Goal: Transaction & Acquisition: Book appointment/travel/reservation

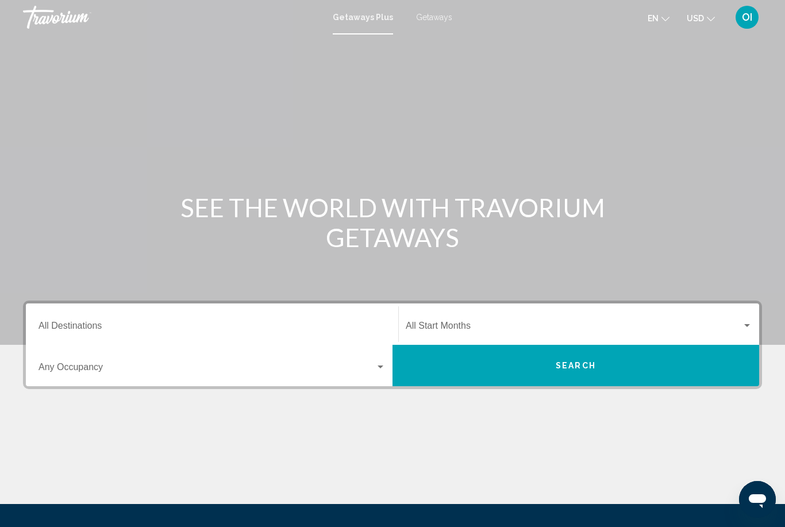
click at [62, 318] on div "Destination All Destinations" at bounding box center [212, 324] width 347 height 36
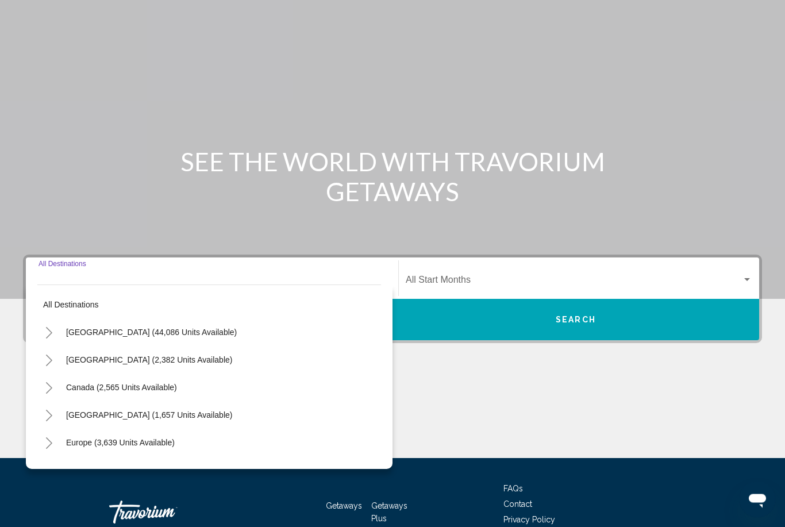
click at [62, 327] on button "[GEOGRAPHIC_DATA] (44,086 units available)" at bounding box center [151, 333] width 182 height 26
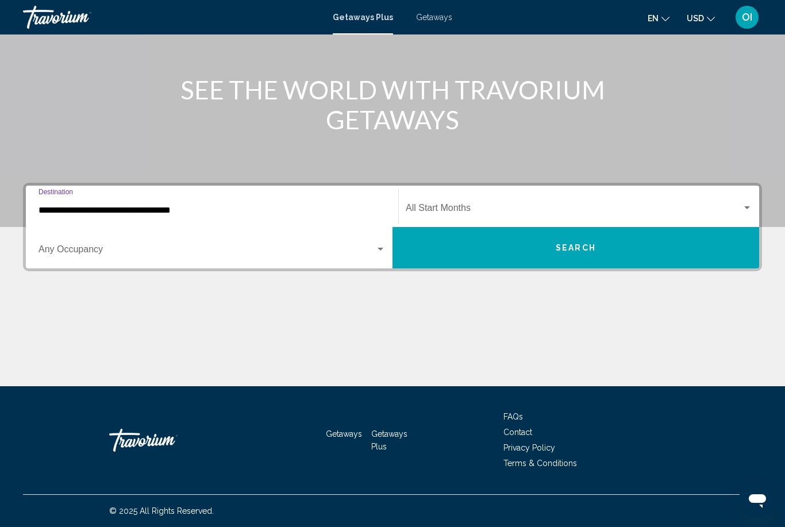
click at [45, 210] on input "**********" at bounding box center [212, 210] width 347 height 10
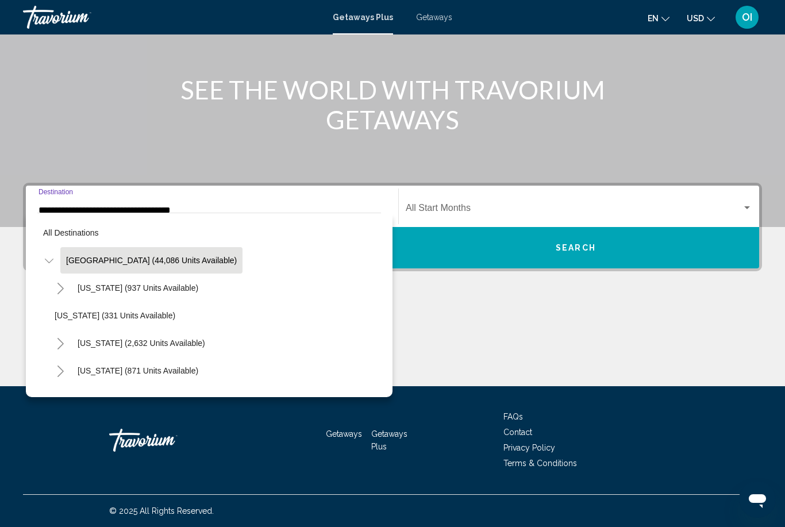
scroll to position [115, 0]
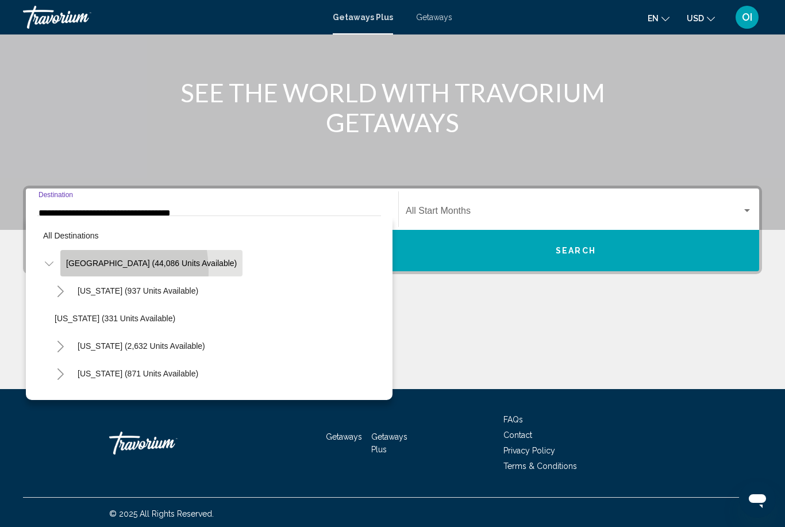
click at [82, 271] on button "[GEOGRAPHIC_DATA] (44,086 units available)" at bounding box center [151, 263] width 182 height 26
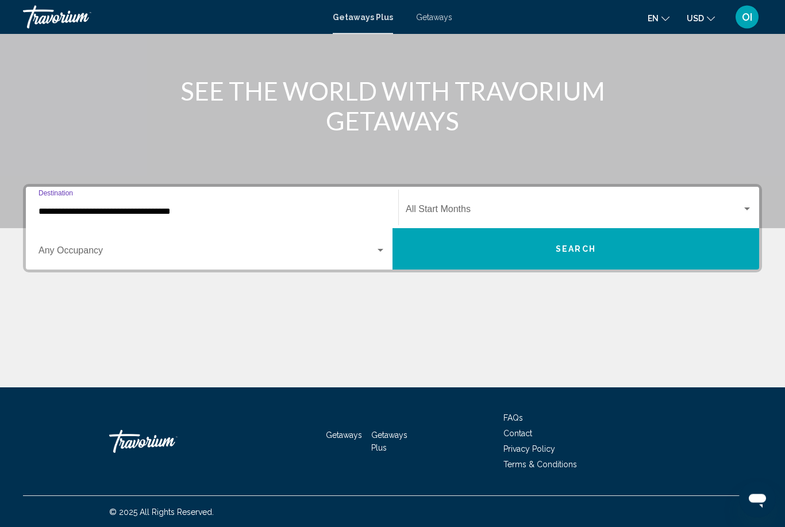
scroll to position [117, 0]
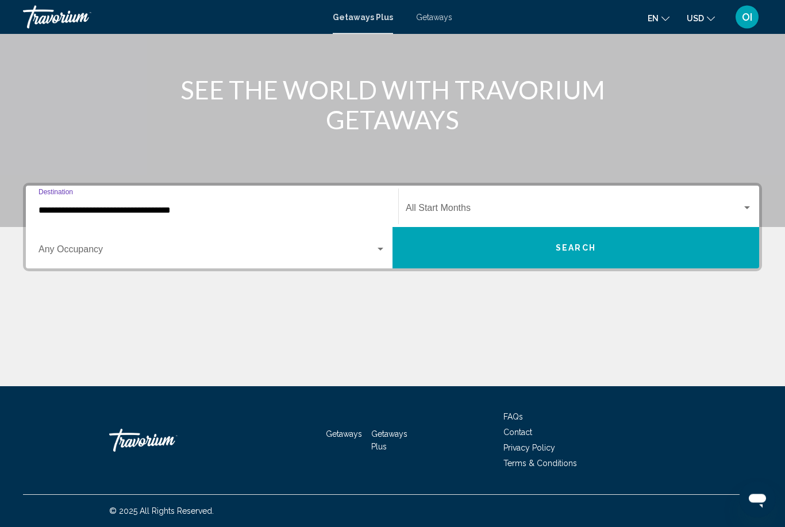
click at [51, 215] on input "**********" at bounding box center [212, 211] width 347 height 10
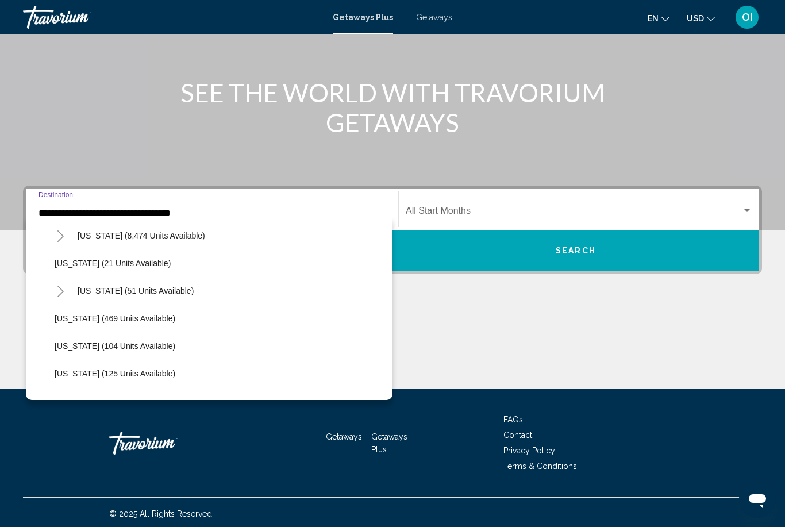
scroll to position [176, 0]
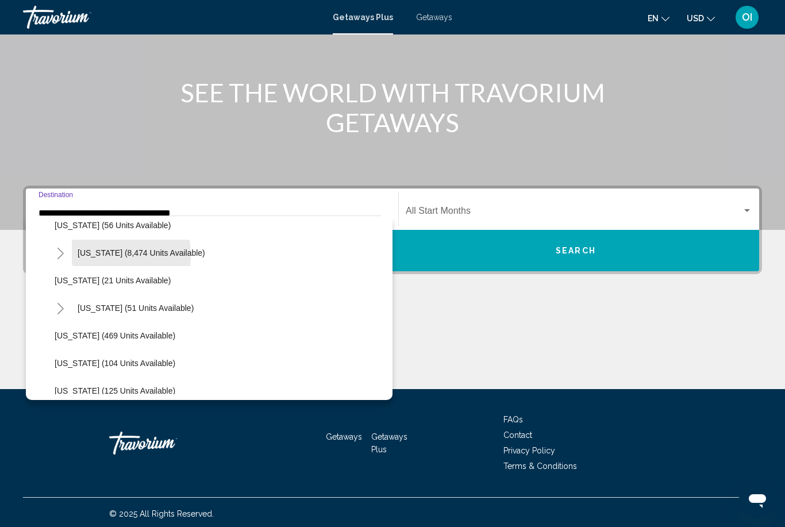
click at [76, 256] on button "[US_STATE] (8,474 units available)" at bounding box center [141, 253] width 139 height 26
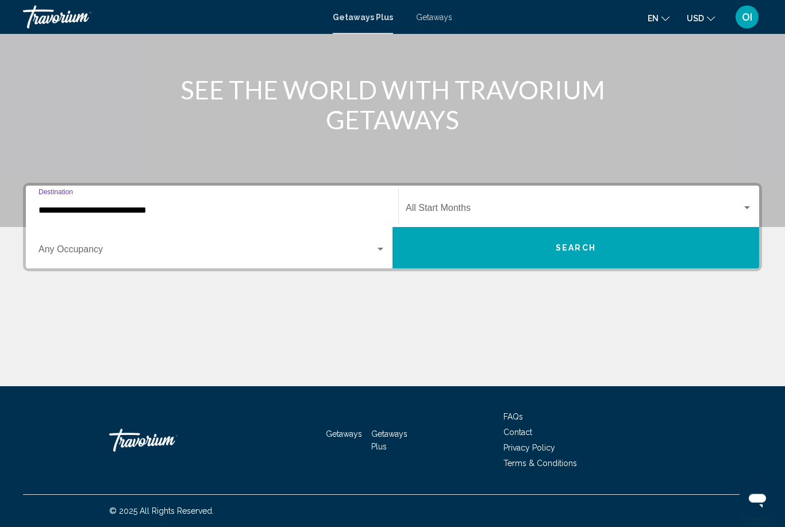
scroll to position [118, 0]
click at [63, 215] on input "**********" at bounding box center [212, 210] width 347 height 10
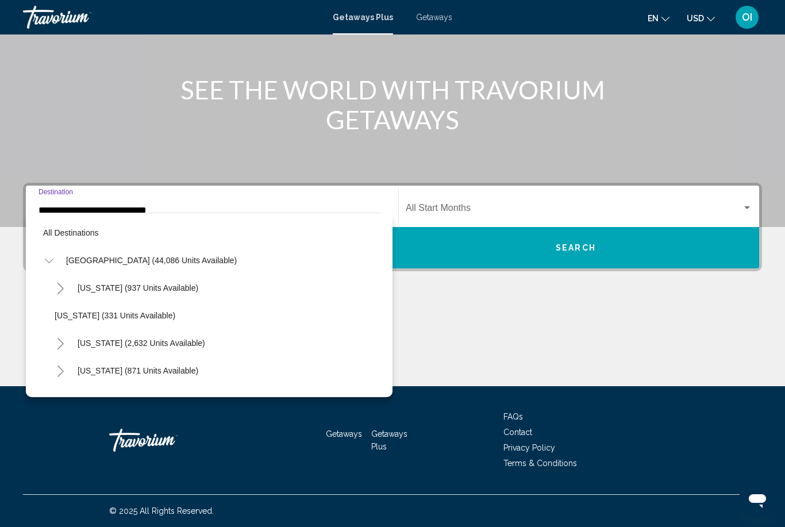
scroll to position [124, 0]
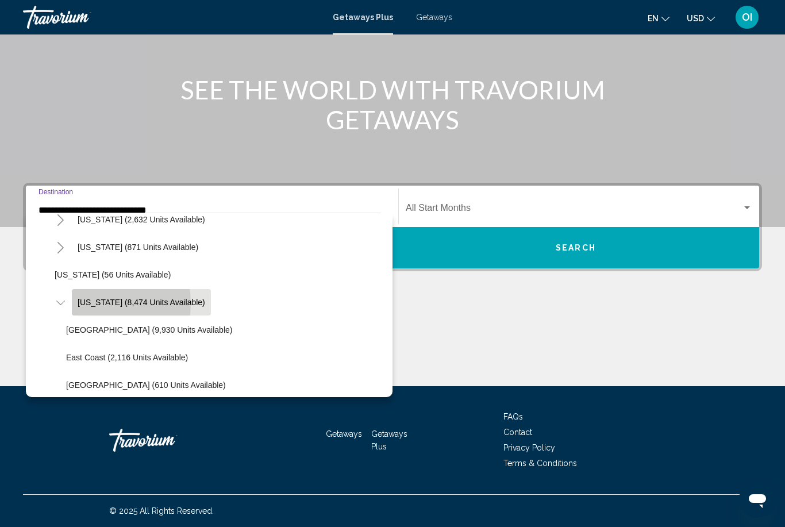
click at [86, 304] on span "[US_STATE] (8,474 units available)" at bounding box center [142, 302] width 128 height 9
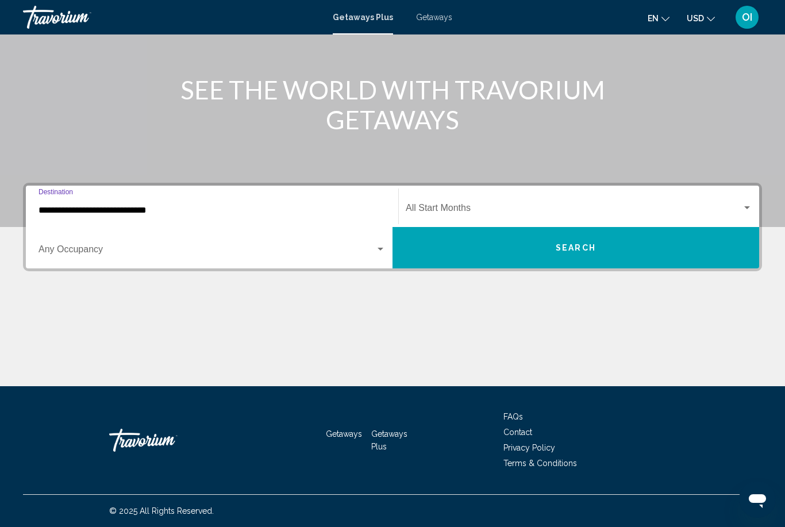
click at [43, 239] on div "Occupancy Any Occupancy" at bounding box center [212, 248] width 347 height 36
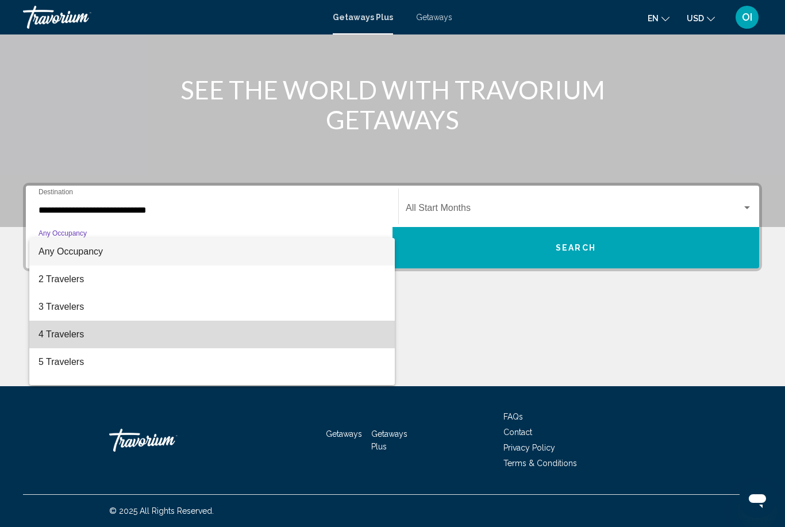
click at [53, 333] on span "4 Travelers" at bounding box center [212, 335] width 347 height 28
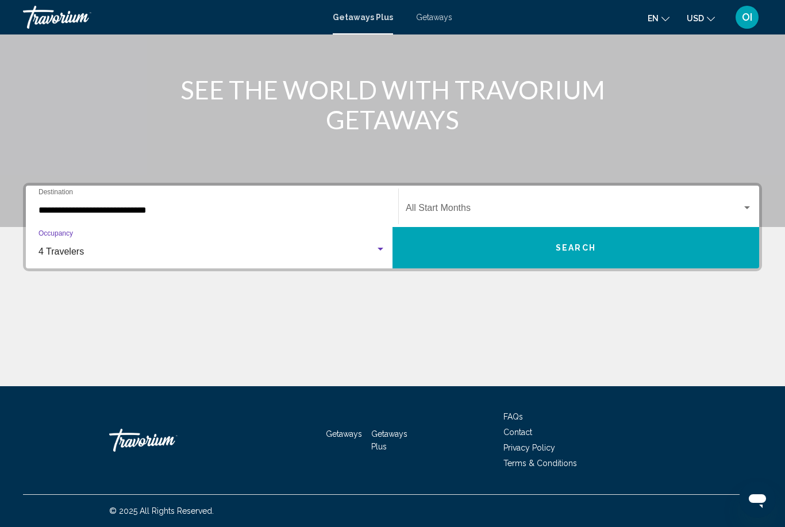
click at [65, 216] on input "**********" at bounding box center [212, 210] width 347 height 10
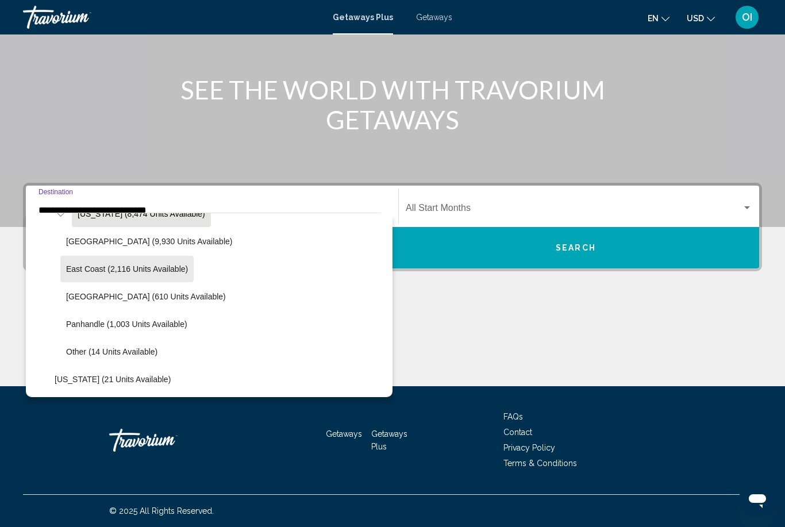
scroll to position [213, 0]
click at [72, 296] on span "[GEOGRAPHIC_DATA] (610 units available)" at bounding box center [146, 295] width 160 height 9
type input "**********"
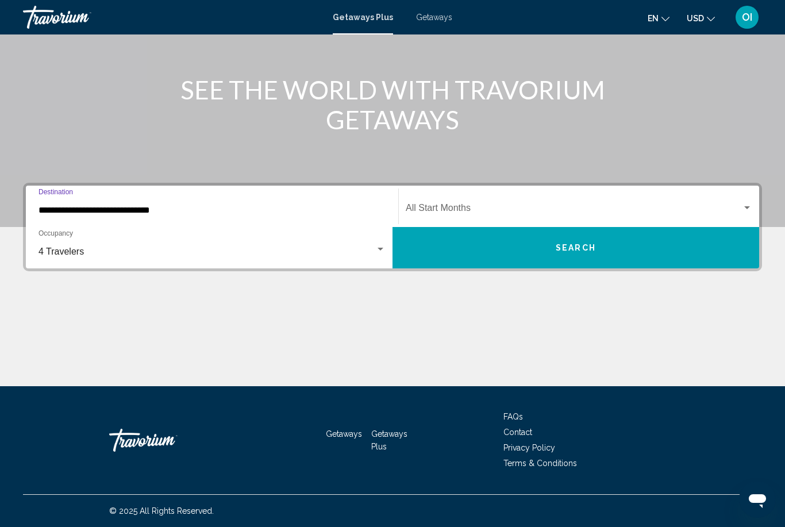
click at [742, 210] on div "Search widget" at bounding box center [747, 207] width 10 height 9
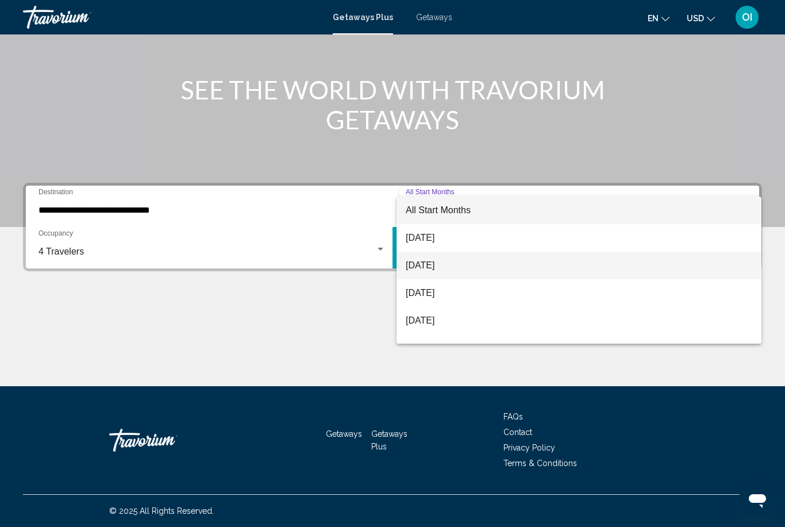
click at [470, 258] on span "[DATE]" at bounding box center [579, 266] width 347 height 28
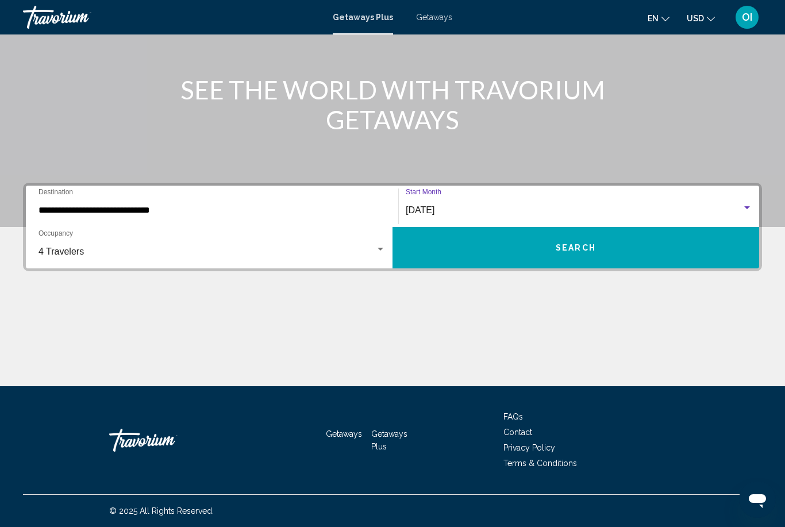
click at [552, 251] on button "Search" at bounding box center [576, 247] width 367 height 41
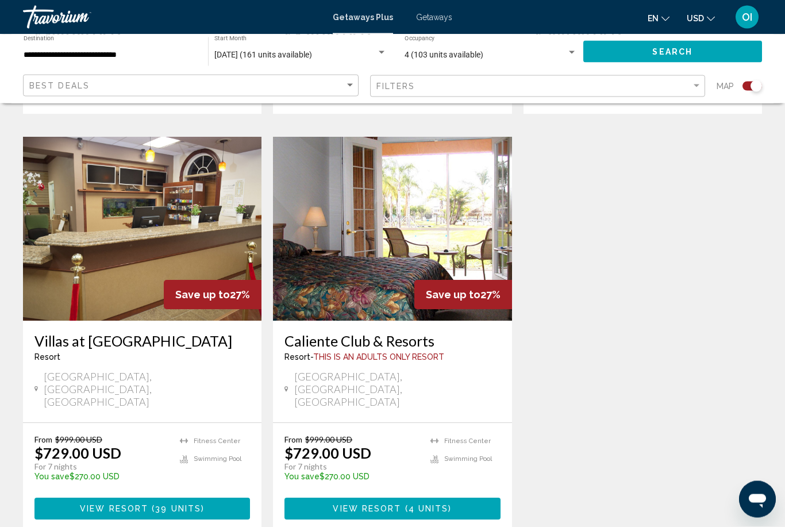
scroll to position [935, 0]
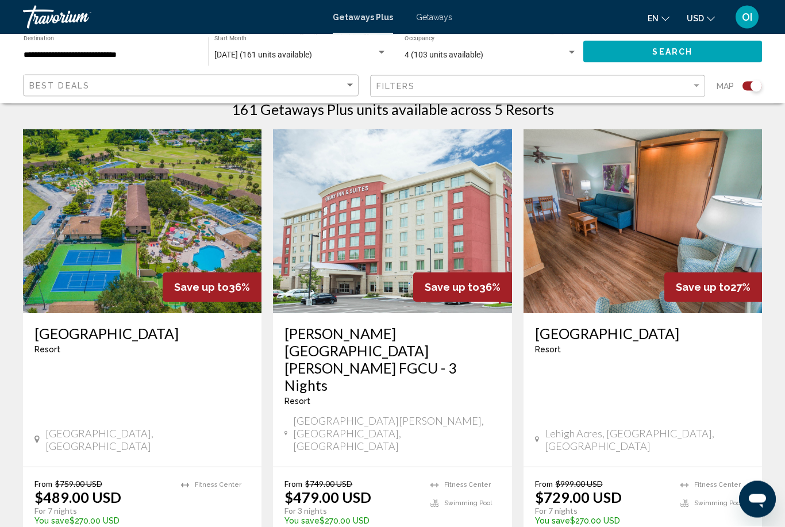
click at [435, 20] on span "Getaways" at bounding box center [434, 17] width 36 height 9
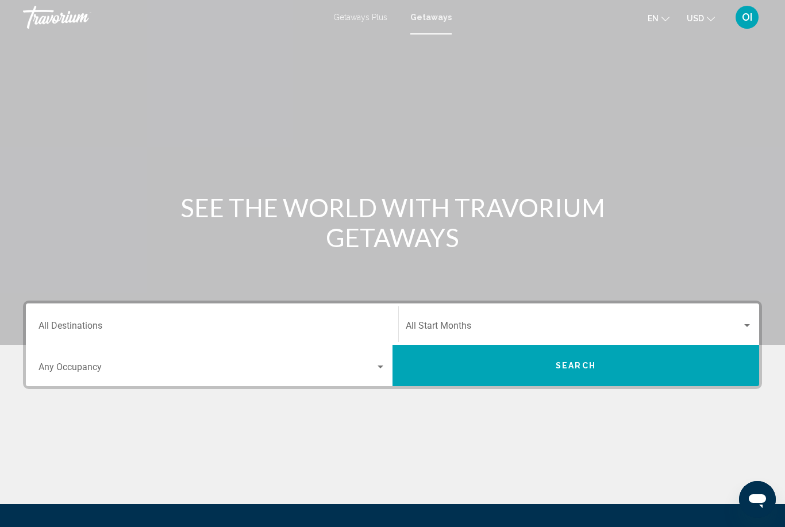
click at [57, 328] on input "Destination All Destinations" at bounding box center [212, 328] width 347 height 10
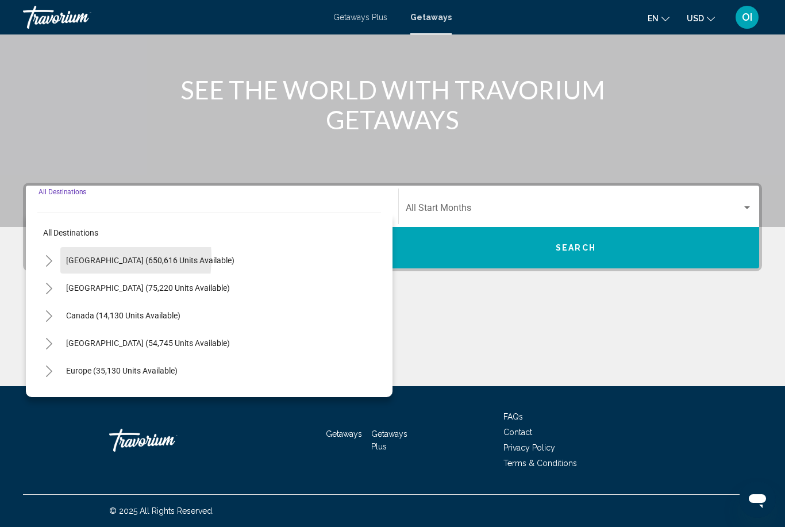
click at [74, 258] on span "United States (650,616 units available)" at bounding box center [150, 260] width 168 height 9
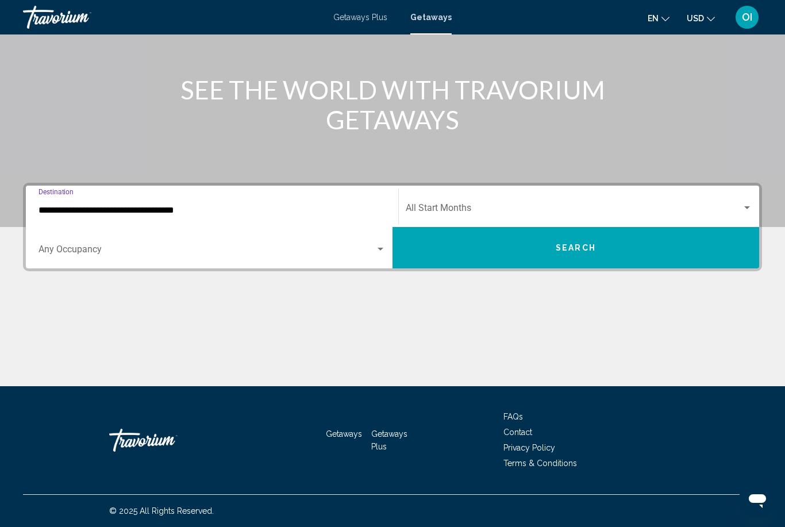
click at [51, 210] on input "**********" at bounding box center [212, 210] width 347 height 10
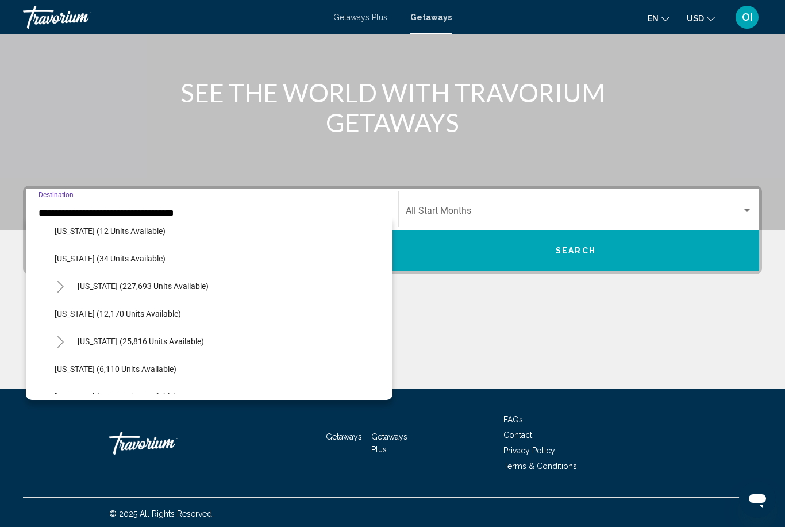
scroll to position [198, 0]
click at [76, 259] on button "Florida (227,693 units available)" at bounding box center [143, 258] width 143 height 26
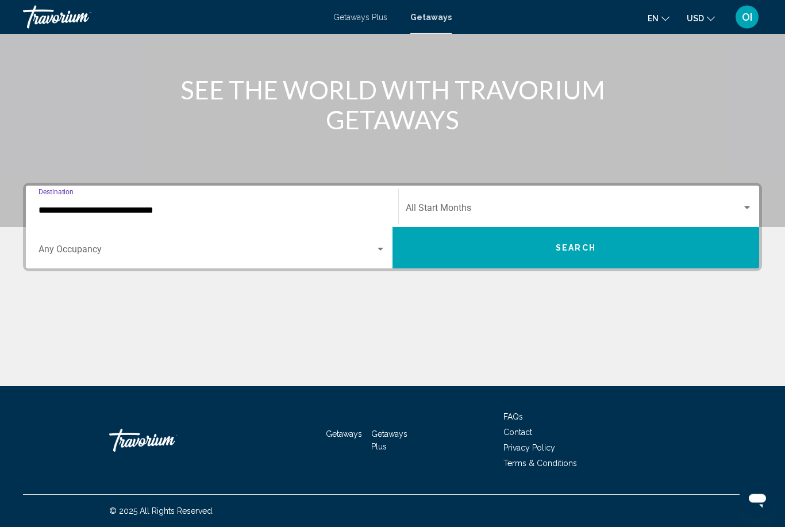
scroll to position [118, 0]
click at [50, 207] on input "**********" at bounding box center [212, 210] width 347 height 10
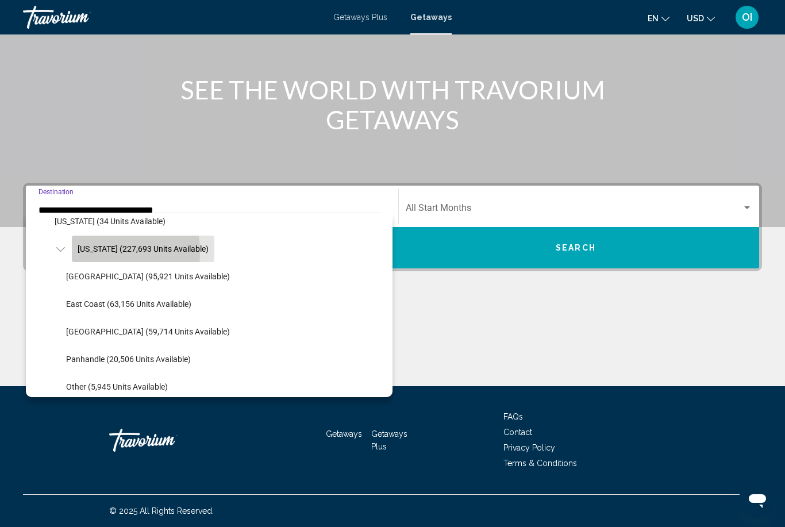
scroll to position [206, 0]
click at [75, 327] on span "West Coast (59,714 units available)" at bounding box center [148, 330] width 164 height 9
type input "**********"
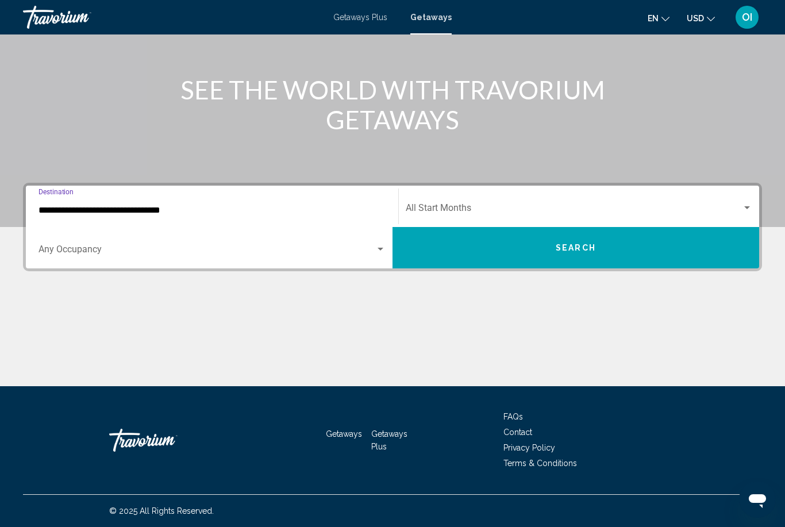
click at [51, 241] on div "Occupancy Any Occupancy" at bounding box center [212, 248] width 347 height 36
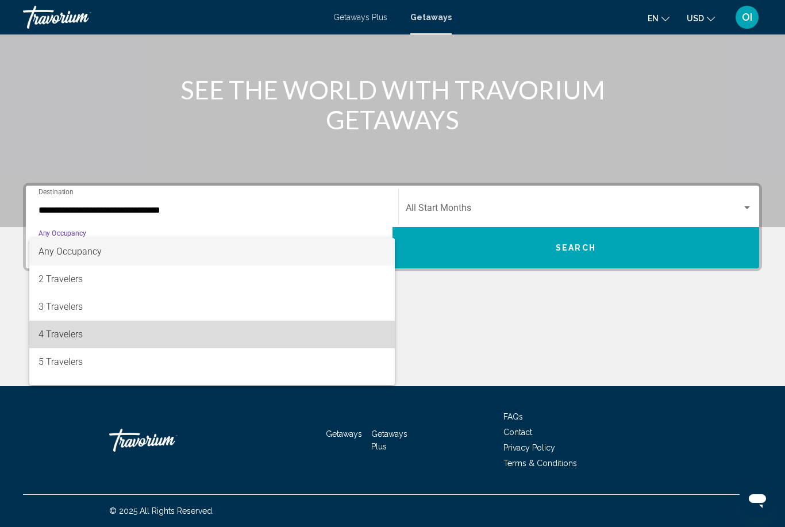
click at [49, 337] on span "4 Travelers" at bounding box center [212, 335] width 347 height 28
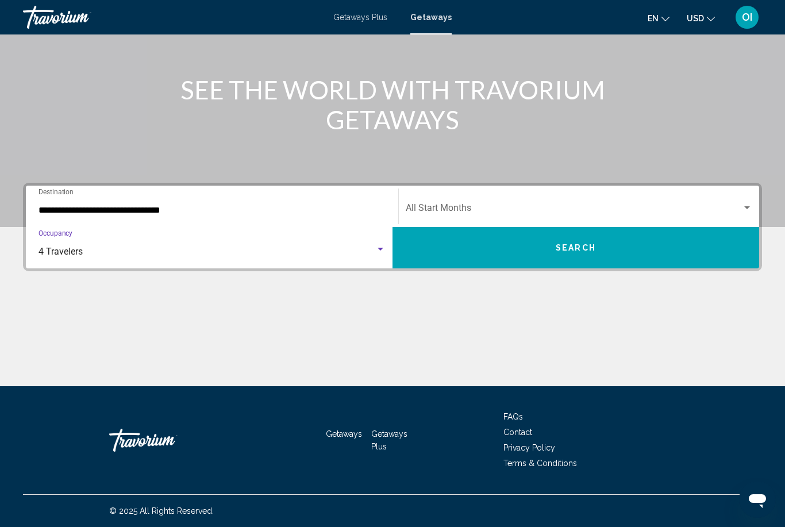
click at [738, 198] on div "Start Month All Start Months" at bounding box center [579, 207] width 347 height 36
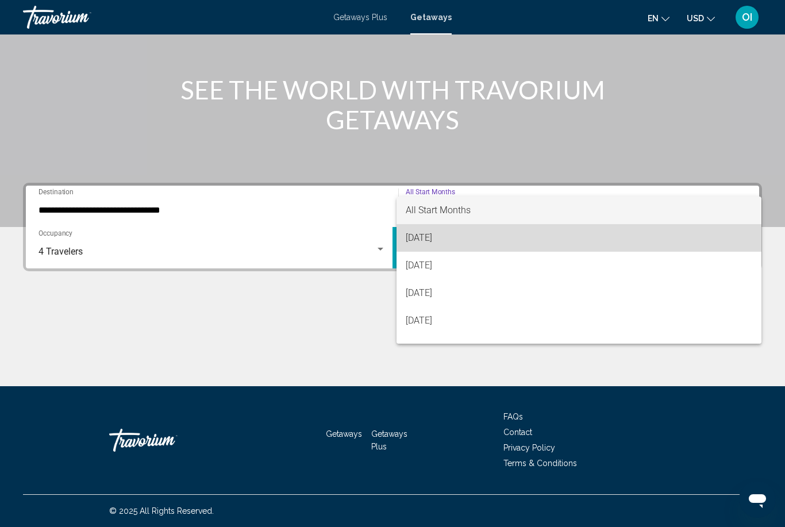
click at [449, 239] on span "[DATE]" at bounding box center [579, 238] width 347 height 28
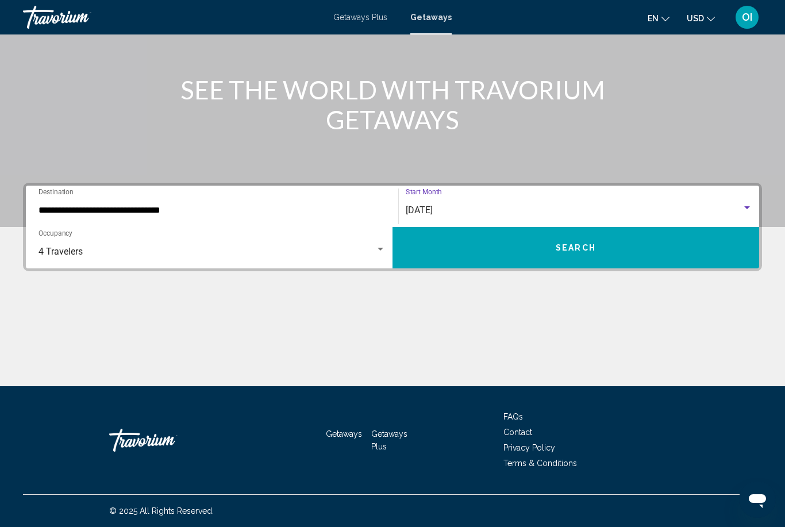
click at [683, 248] on button "Search" at bounding box center [576, 247] width 367 height 41
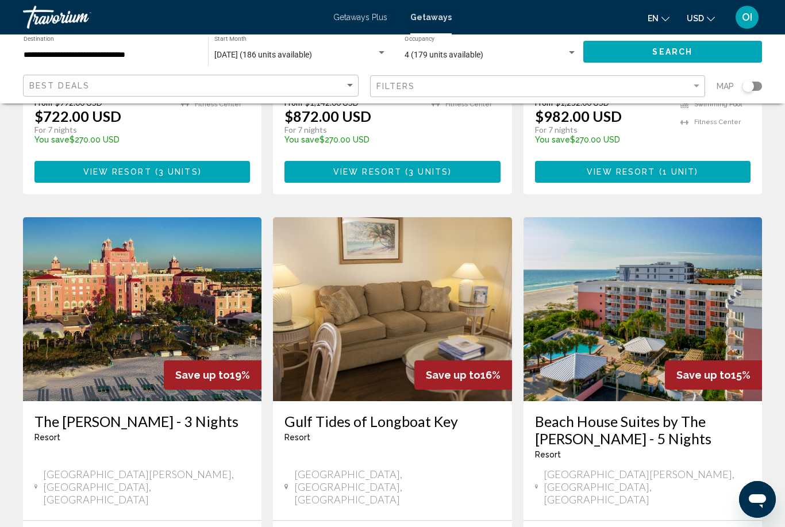
scroll to position [773, 0]
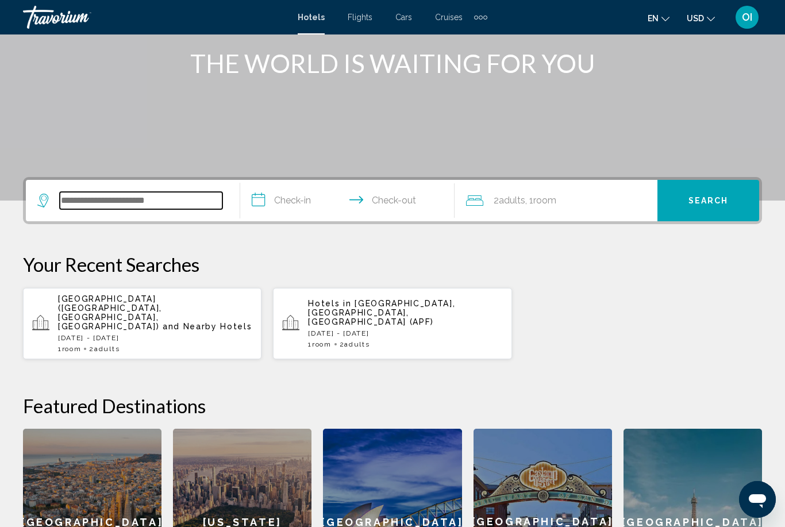
click at [62, 201] on input "Search widget" at bounding box center [141, 200] width 163 height 17
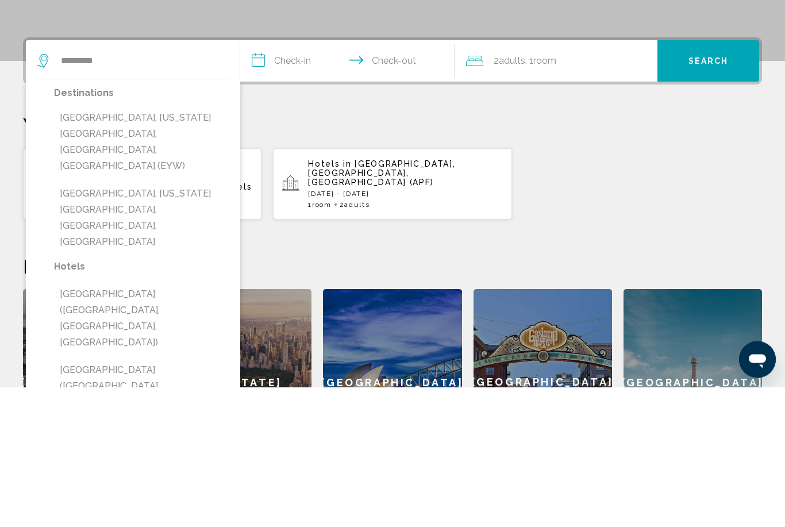
click at [76, 247] on button "Key West, Florida Keys, FL, United States (EYW)" at bounding box center [141, 282] width 175 height 70
type input "**********"
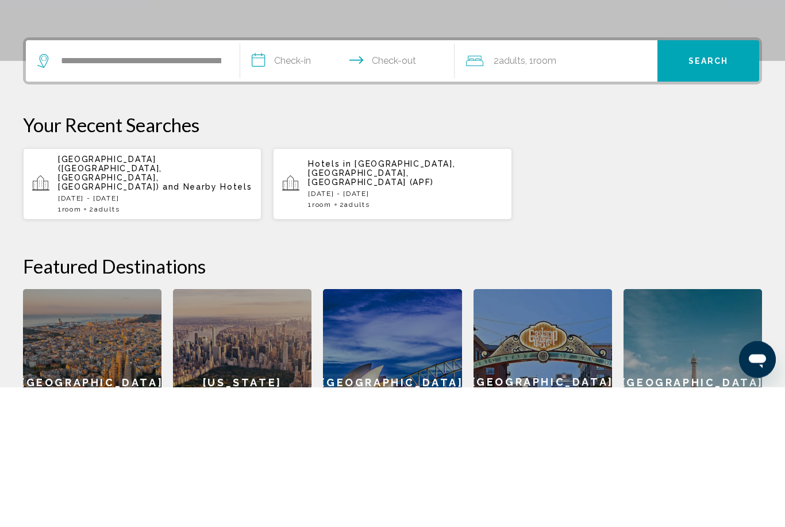
click at [292, 180] on input "**********" at bounding box center [349, 202] width 219 height 45
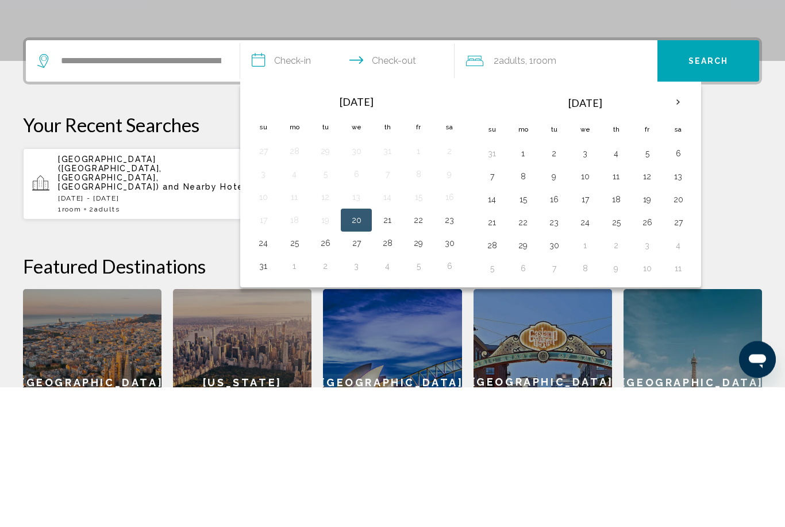
scroll to position [284, 0]
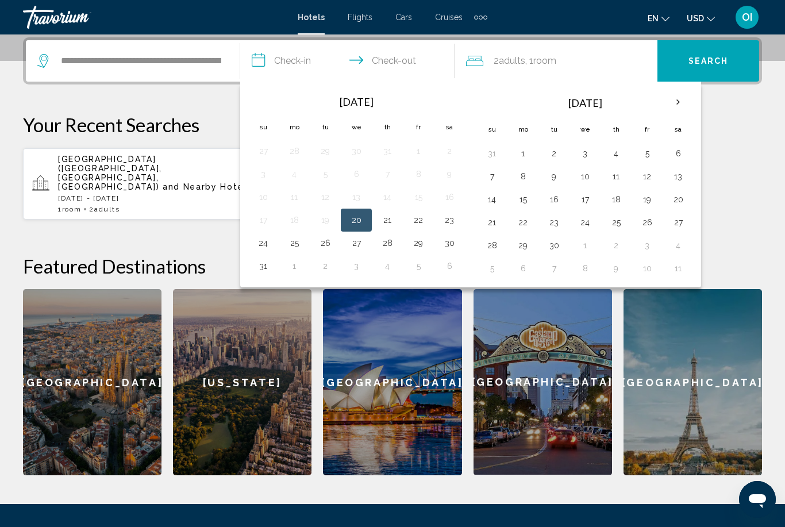
click at [264, 248] on button "24" at bounding box center [263, 243] width 18 height 16
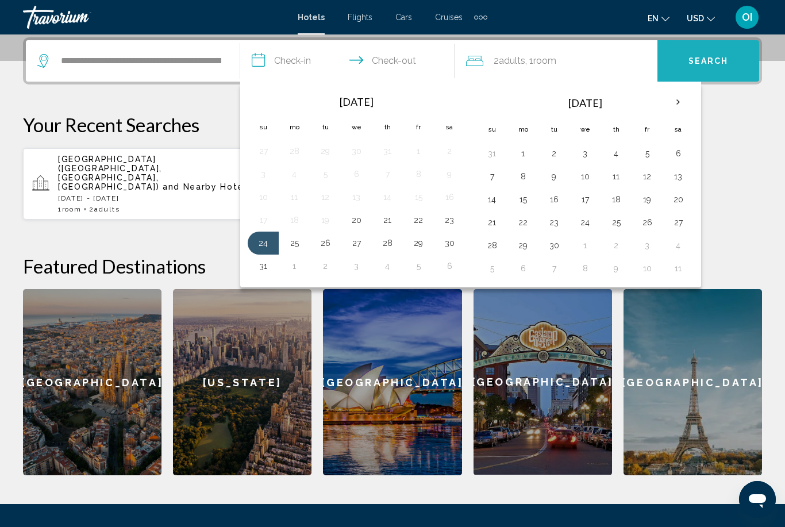
click at [689, 72] on button "Search" at bounding box center [709, 60] width 102 height 41
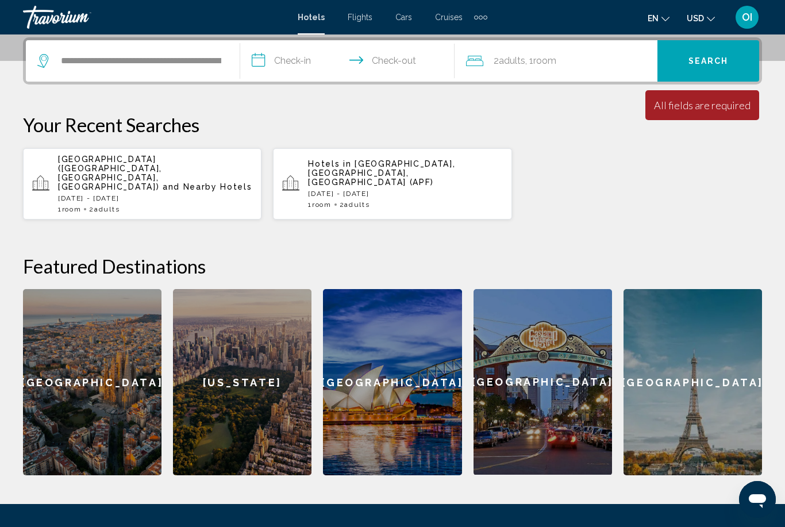
click at [698, 53] on button "Search" at bounding box center [709, 60] width 102 height 41
click at [521, 67] on span "2 Adult Adults" at bounding box center [510, 61] width 32 height 16
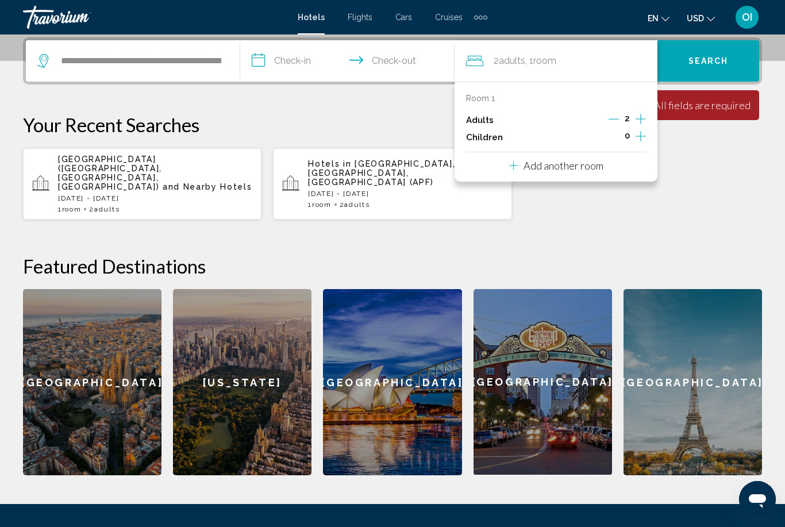
click at [636, 130] on icon "Increment children" at bounding box center [641, 136] width 10 height 14
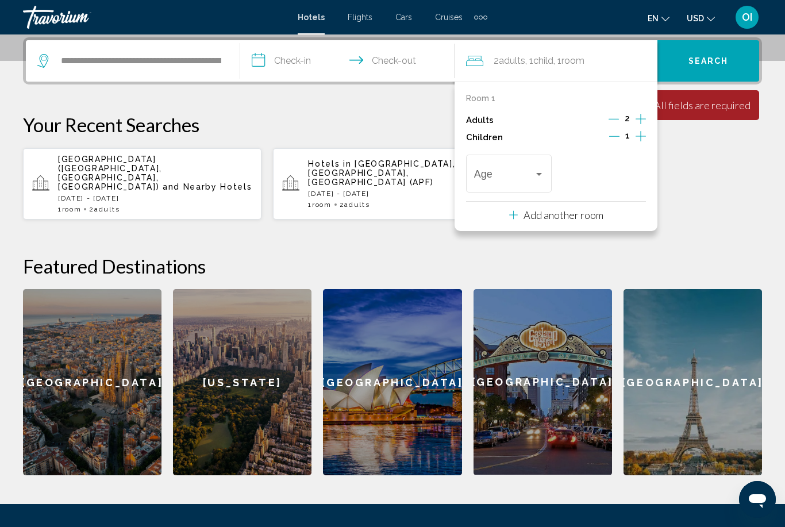
click at [540, 163] on div "Age" at bounding box center [509, 172] width 70 height 41
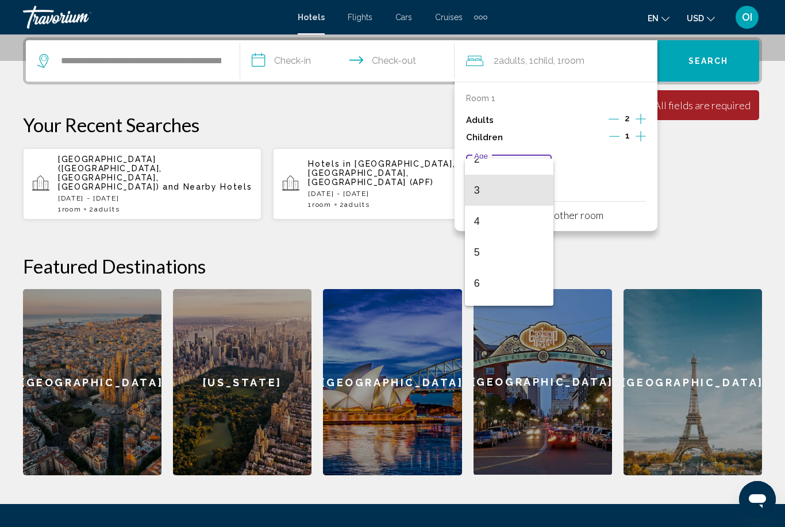
scroll to position [78, 0]
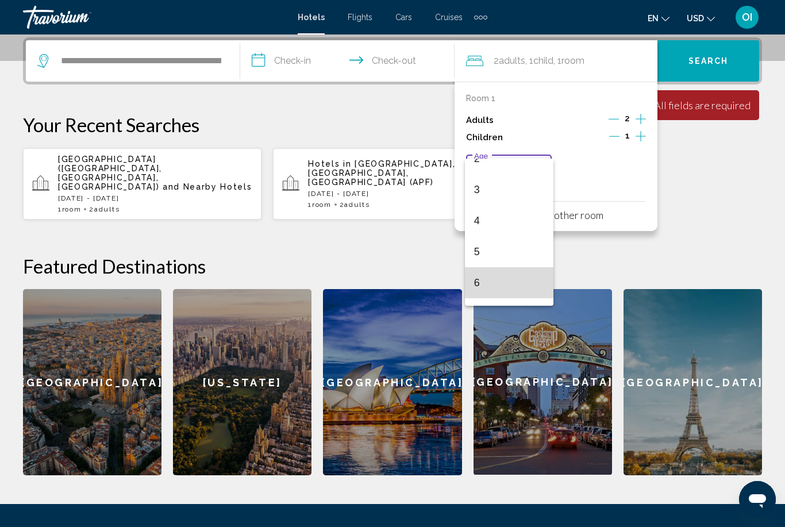
click at [478, 281] on span "6" at bounding box center [509, 282] width 70 height 31
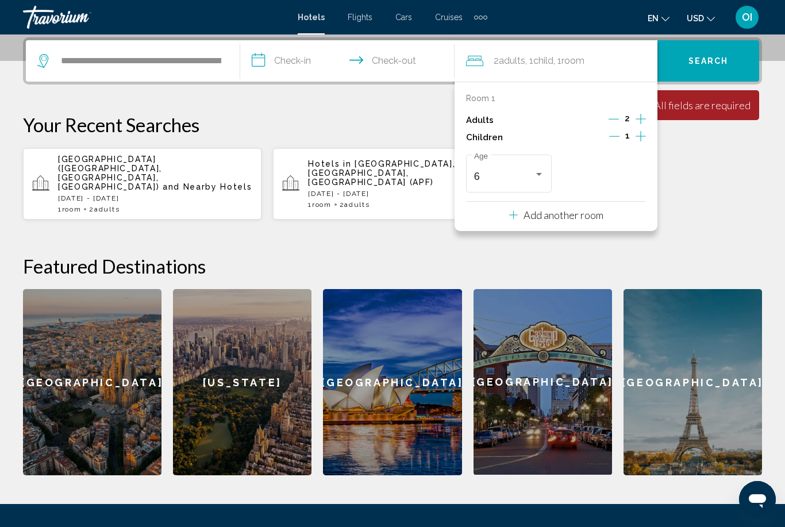
click at [321, 60] on input "**********" at bounding box center [349, 62] width 219 height 45
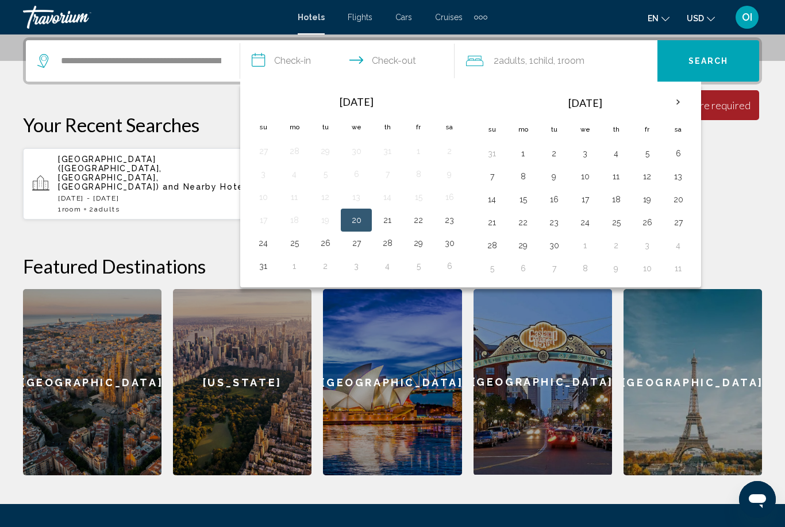
click at [415, 223] on button "22" at bounding box center [418, 220] width 18 height 16
click at [263, 241] on button "24" at bounding box center [263, 243] width 18 height 16
type input "**********"
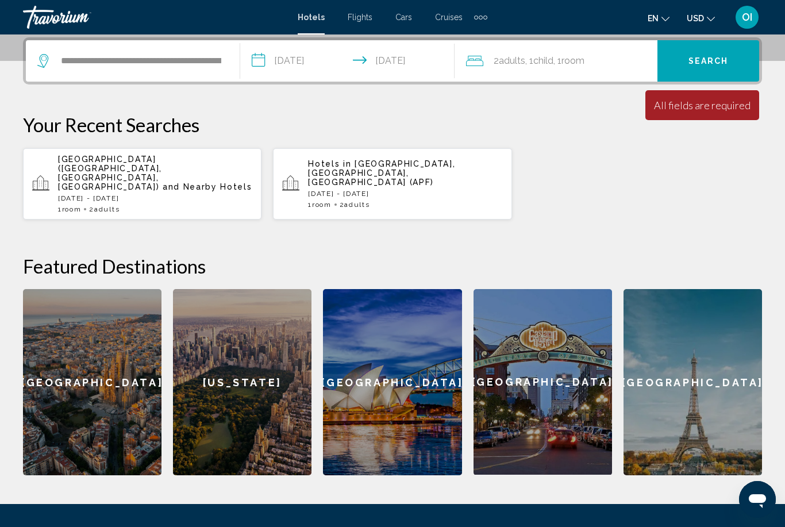
click at [675, 49] on button "Search" at bounding box center [709, 60] width 102 height 41
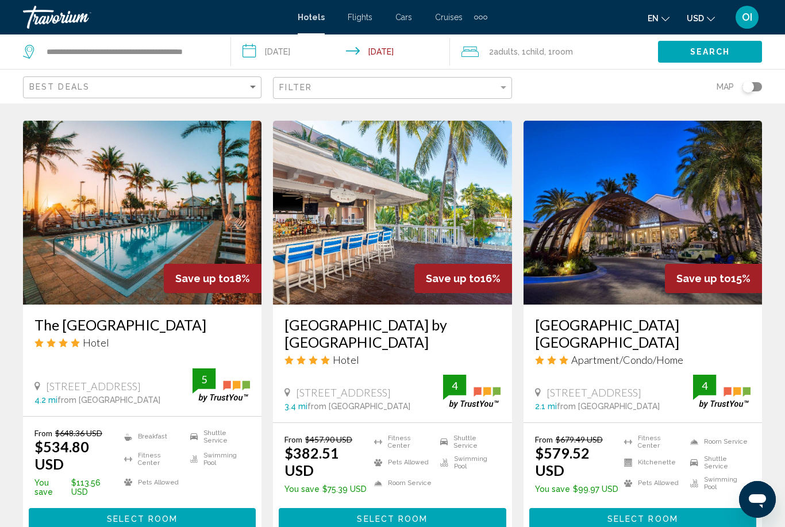
scroll to position [1382, 0]
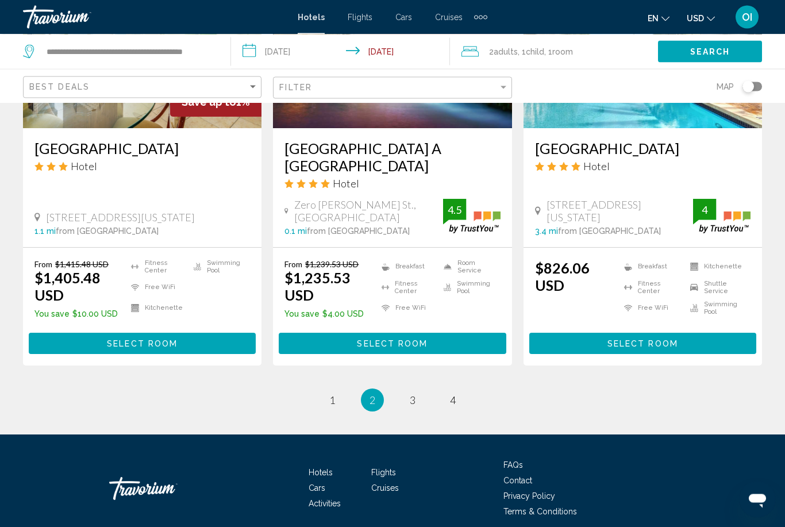
scroll to position [1533, 0]
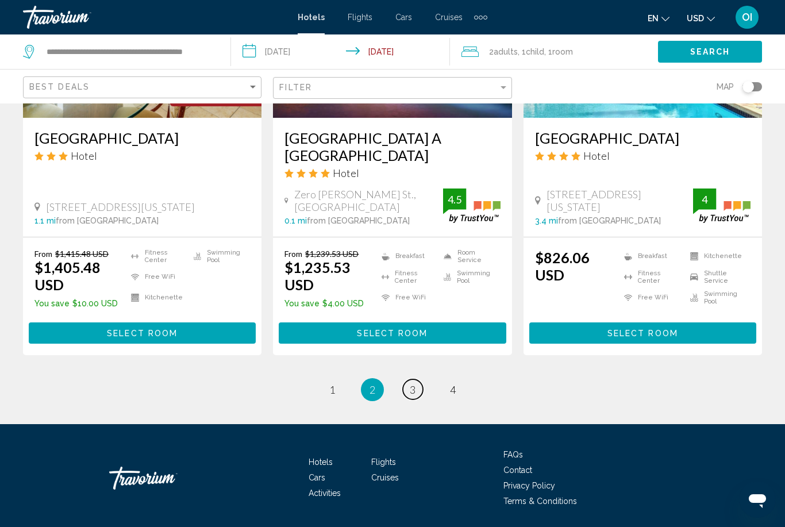
click at [423, 391] on link "page 3" at bounding box center [413, 389] width 20 height 20
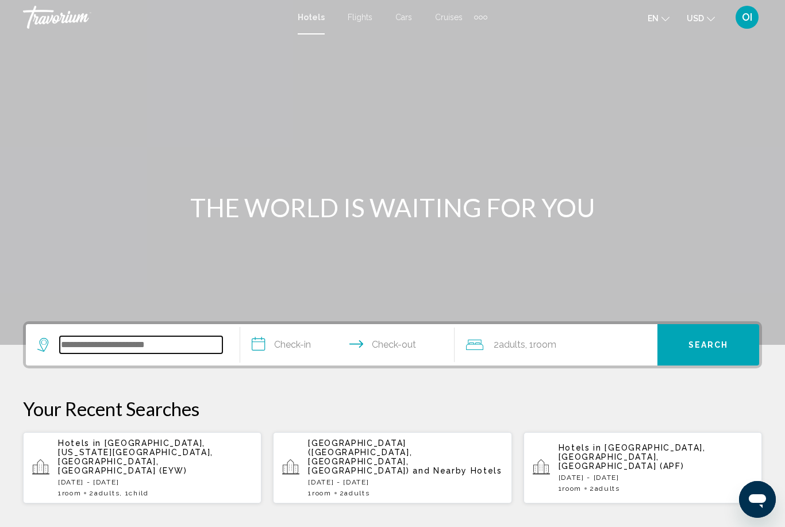
click at [109, 350] on input "Search widget" at bounding box center [141, 344] width 163 height 17
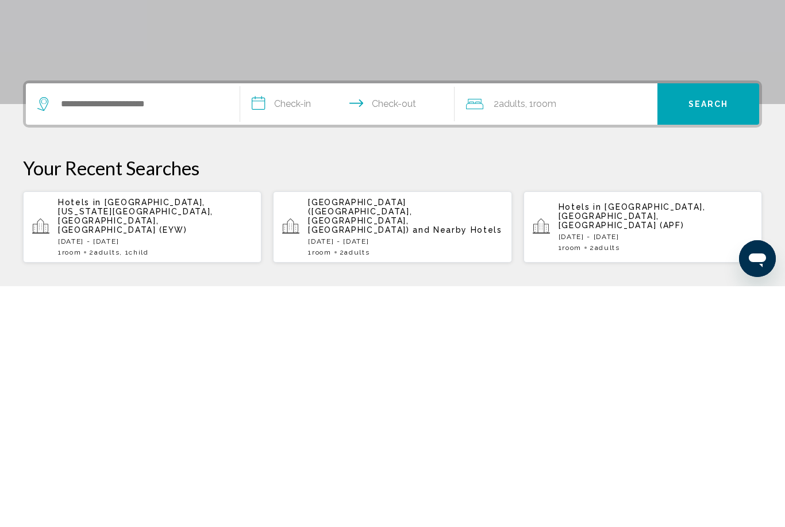
click at [83, 439] on div "Hotels in Key West, Florida Keys, FL, United States (EYW) Fri, 22 Aug - Sun, 24…" at bounding box center [155, 468] width 194 height 59
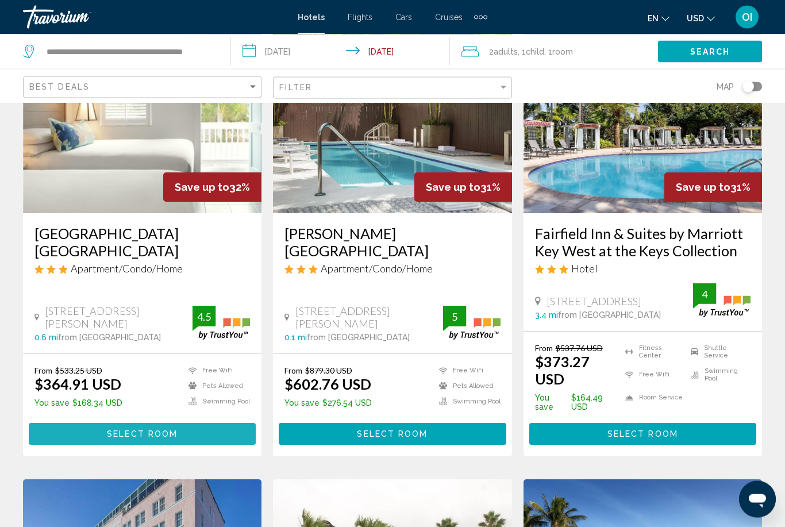
scroll to position [114, 0]
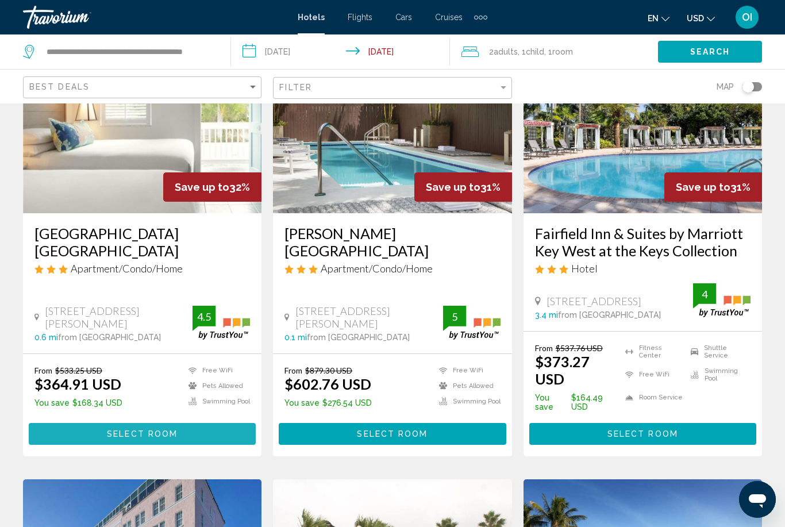
click at [109, 423] on button "Select Room" at bounding box center [142, 433] width 227 height 21
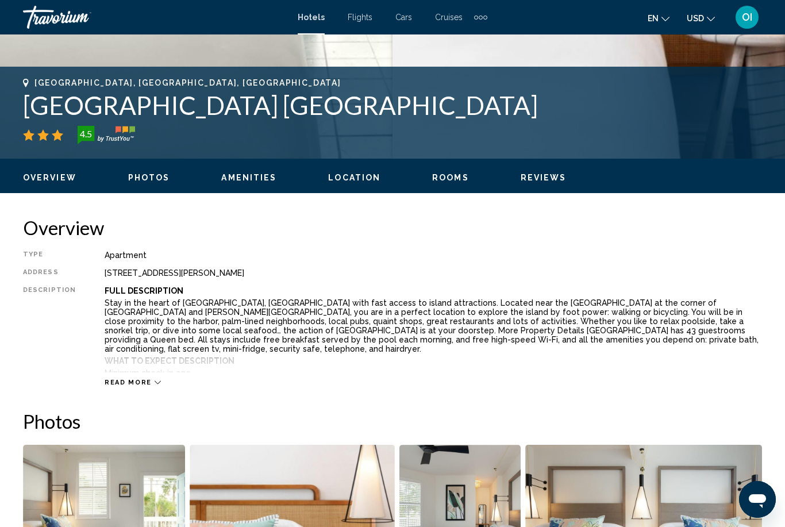
scroll to position [421, 0]
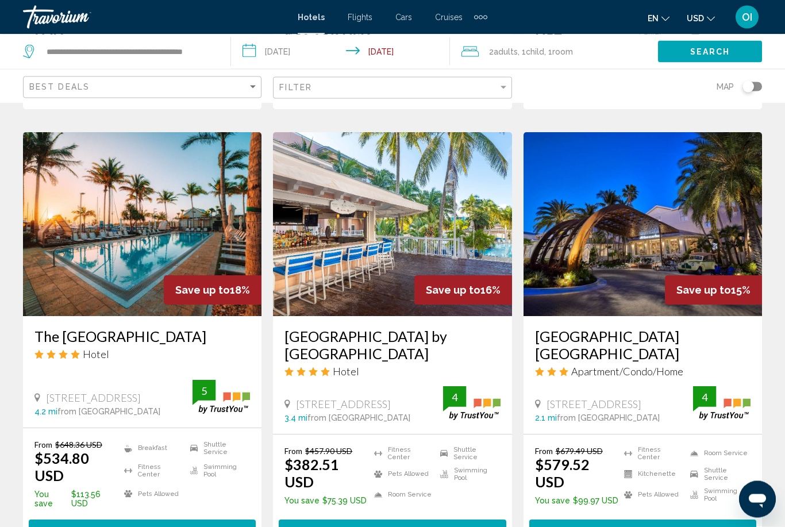
scroll to position [1347, 0]
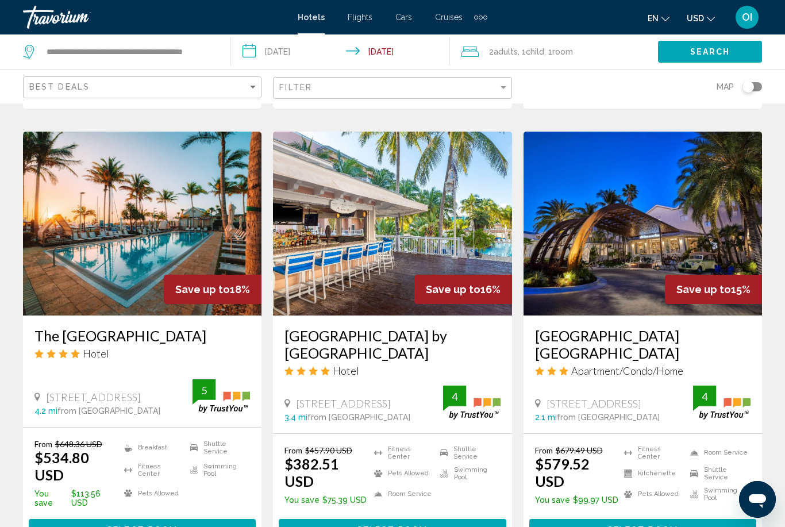
click at [306, 220] on img "Main content" at bounding box center [392, 224] width 239 height 184
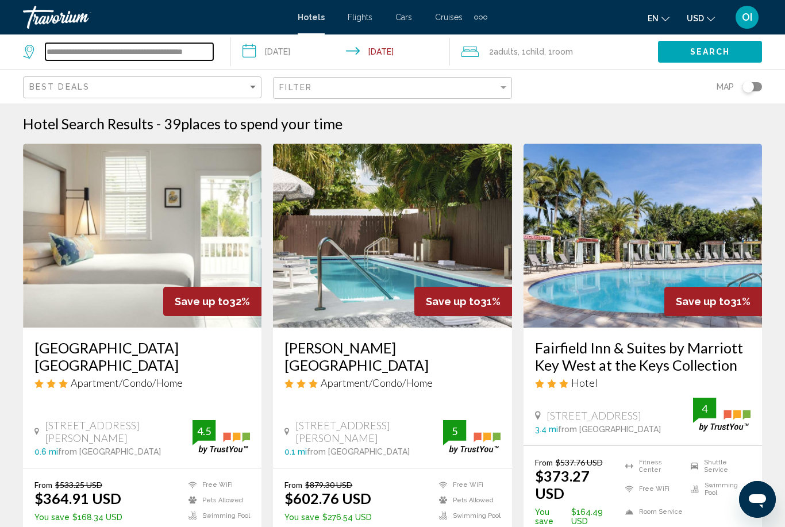
click at [195, 48] on input "**********" at bounding box center [129, 51] width 168 height 17
click at [199, 52] on input "**********" at bounding box center [129, 51] width 168 height 17
click at [193, 57] on input "**********" at bounding box center [129, 51] width 168 height 17
type input "***"
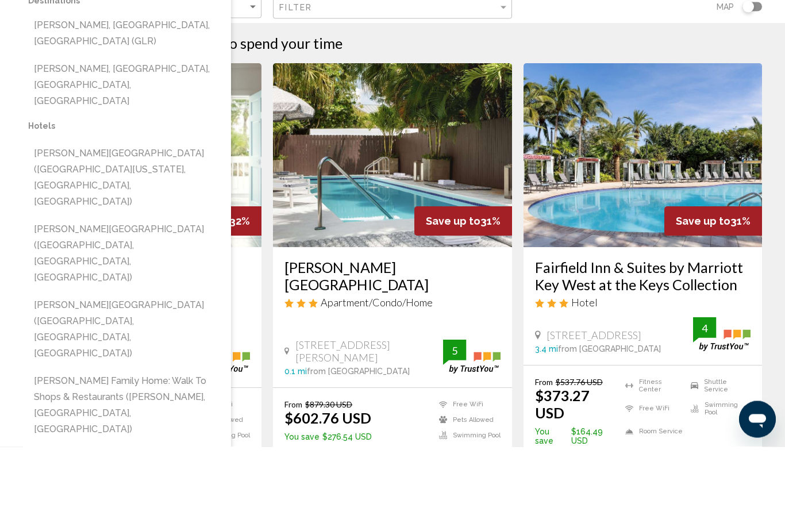
click at [64, 298] on button "Gaylord Palms Resort & Convention Center (Kissimmee, FL, US)" at bounding box center [123, 333] width 191 height 70
type input "**********"
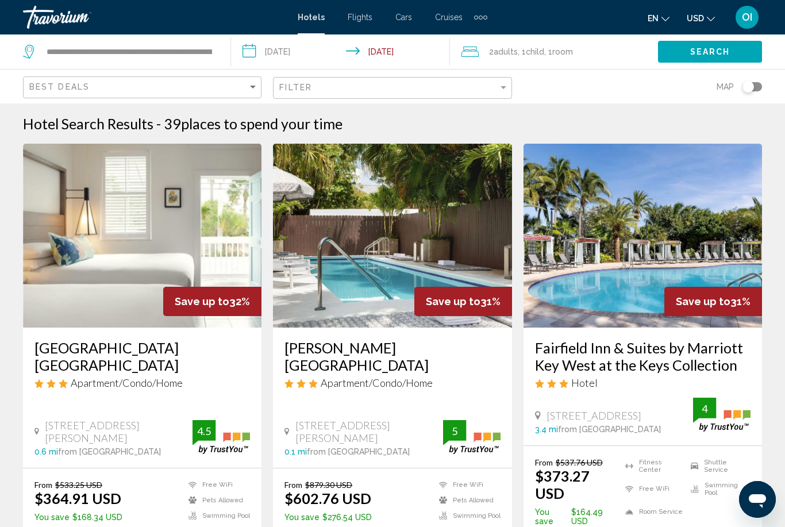
click at [687, 52] on button "Search" at bounding box center [710, 51] width 104 height 21
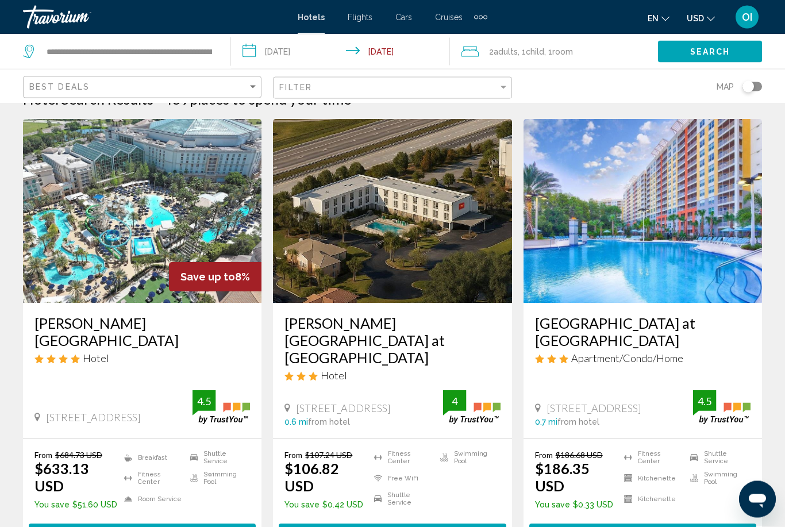
scroll to position [25, 0]
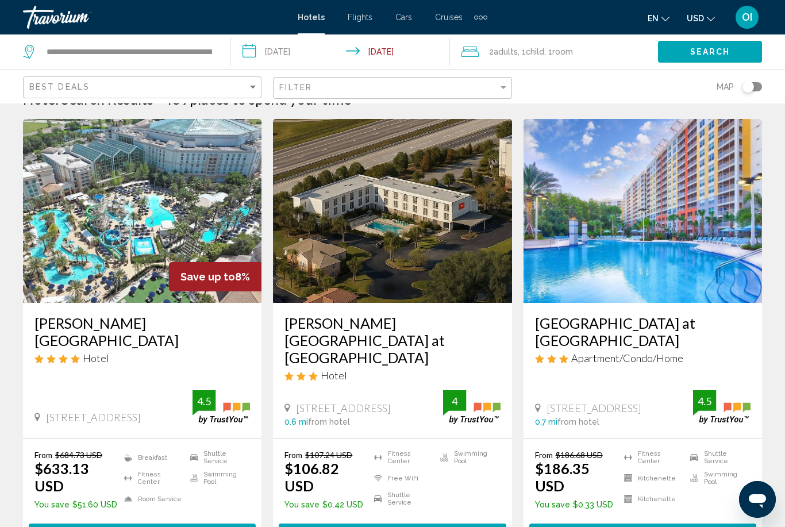
click at [70, 344] on h3 "Gaylord Palms Resort & Convention Center" at bounding box center [142, 331] width 216 height 34
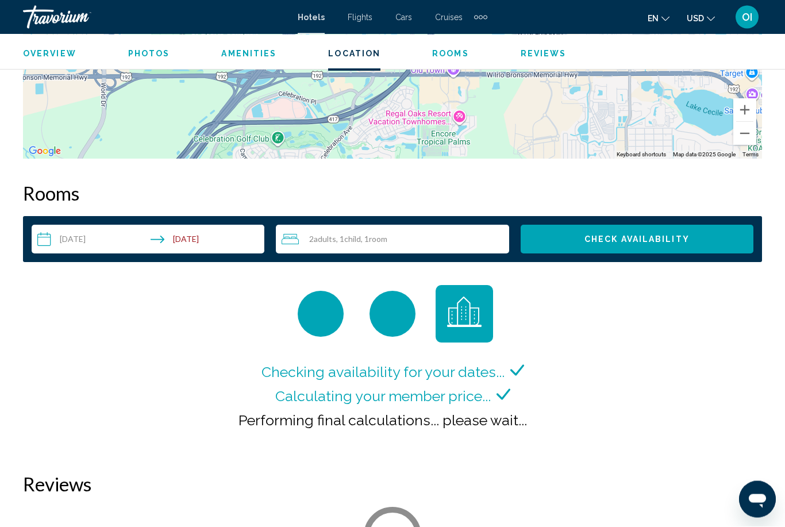
scroll to position [1545, 0]
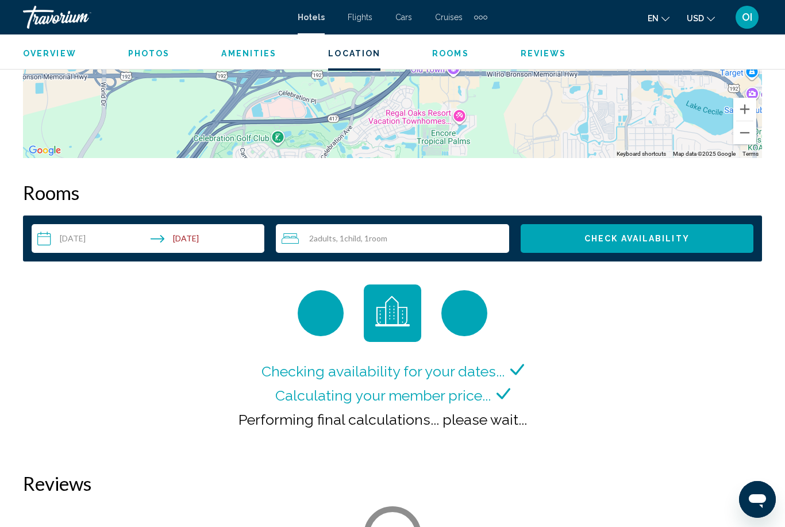
click at [91, 245] on input "**********" at bounding box center [150, 240] width 237 height 32
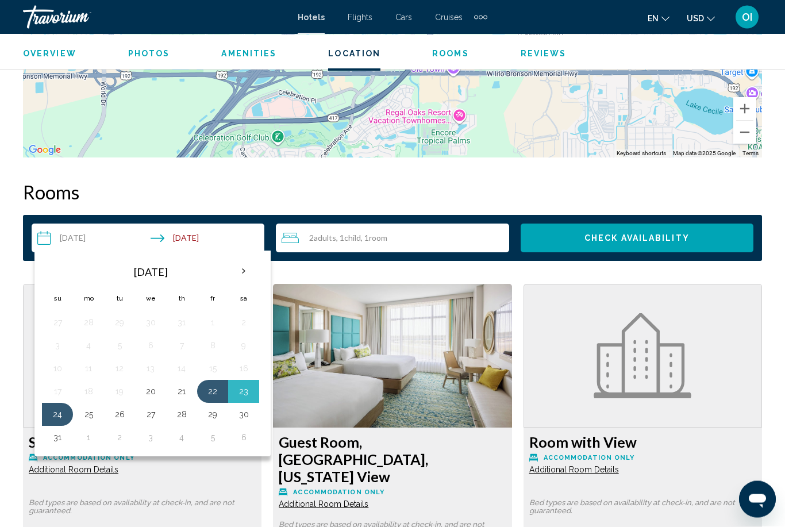
scroll to position [1545, 0]
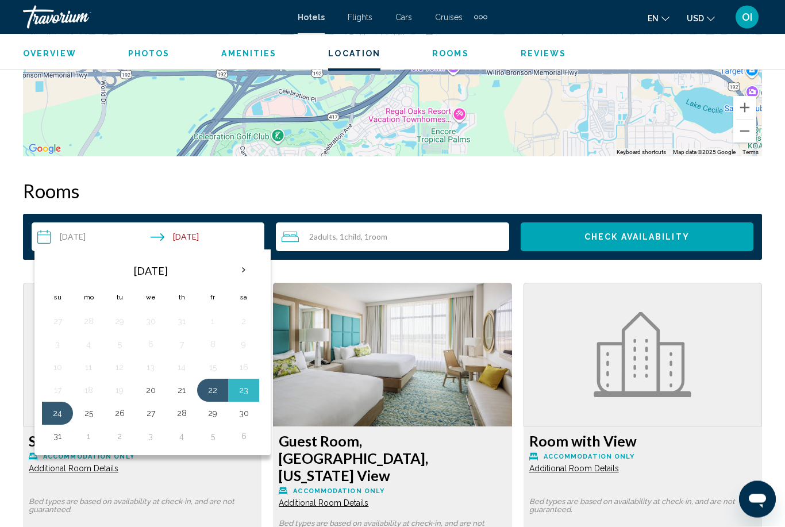
click at [245, 270] on th "Next month" at bounding box center [243, 270] width 31 height 25
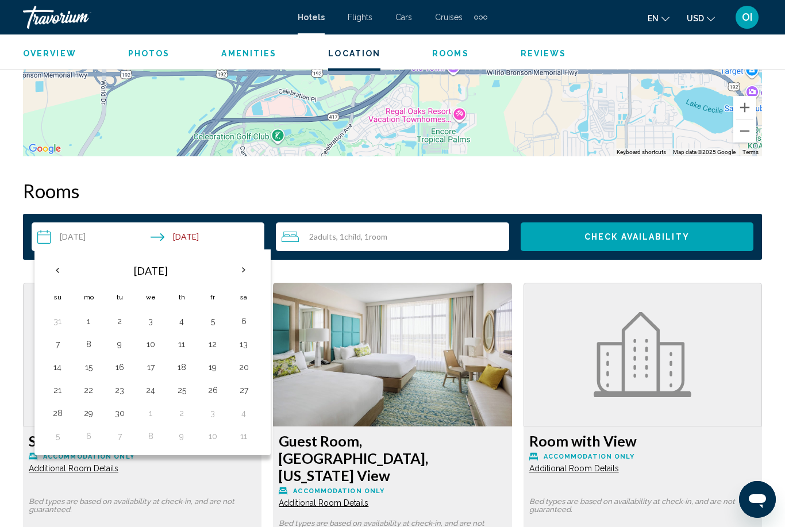
click at [210, 326] on button "5" at bounding box center [212, 321] width 18 height 16
click at [57, 351] on button "7" at bounding box center [57, 344] width 18 height 16
type input "**********"
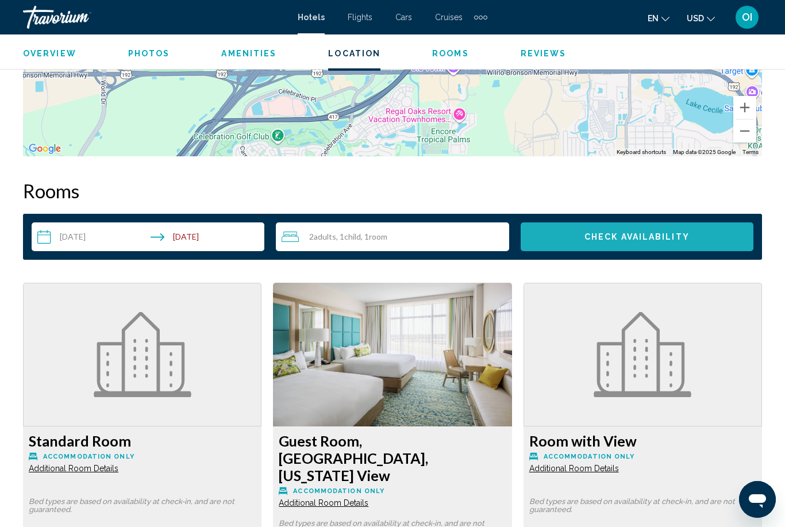
click at [620, 233] on span "Check Availability" at bounding box center [637, 237] width 105 height 9
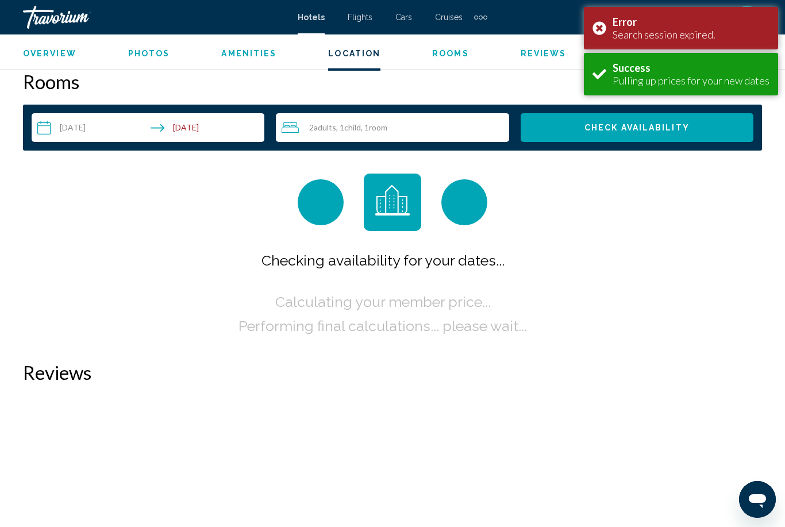
scroll to position [1656, 0]
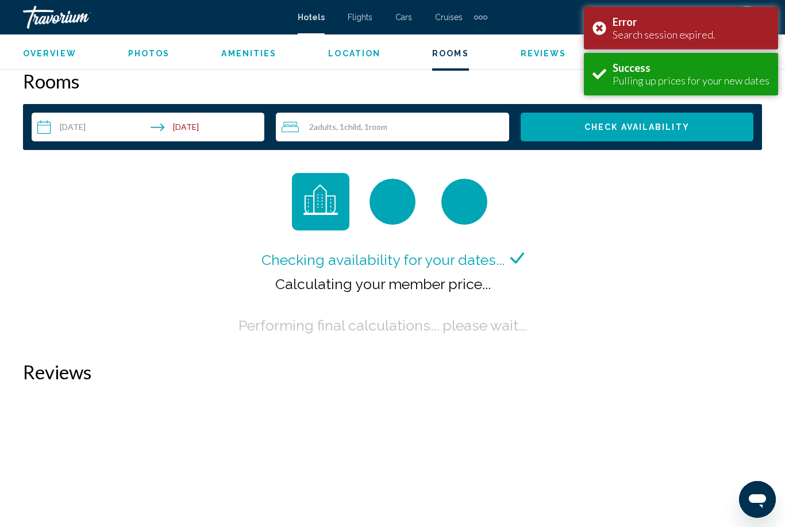
click at [602, 29] on div "Error Search session expired." at bounding box center [681, 28] width 194 height 43
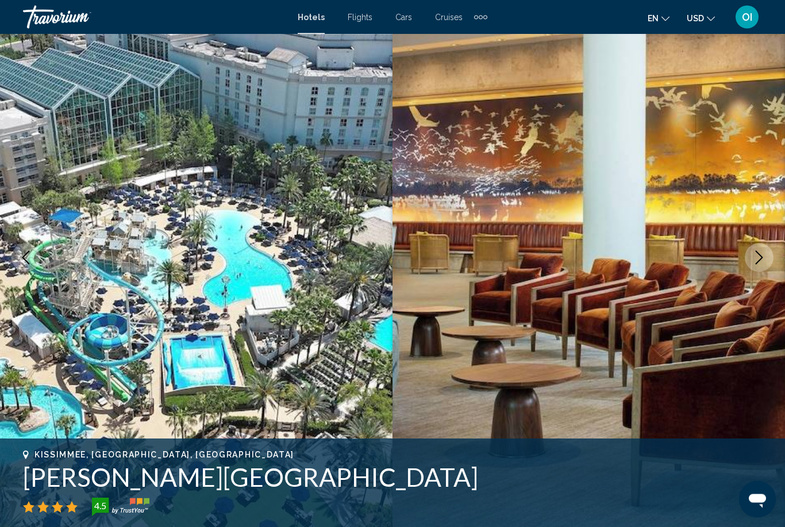
scroll to position [50, 0]
click at [762, 250] on button "Next image" at bounding box center [759, 257] width 29 height 29
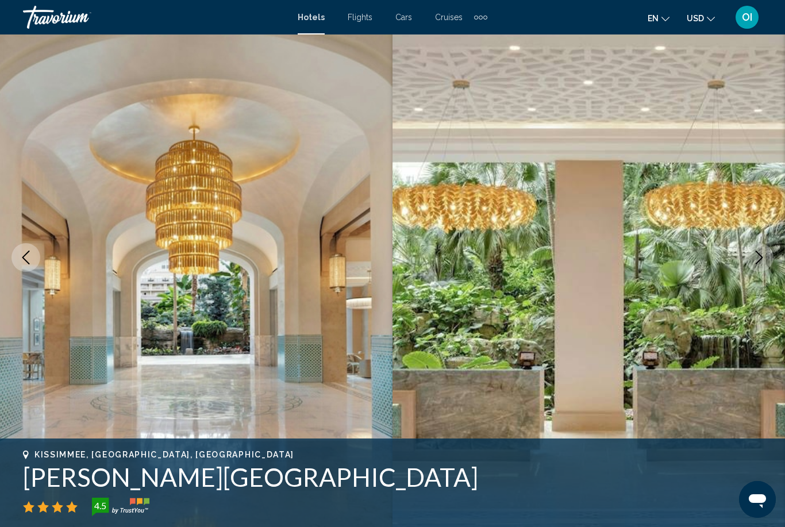
click at [763, 250] on button "Next image" at bounding box center [759, 257] width 29 height 29
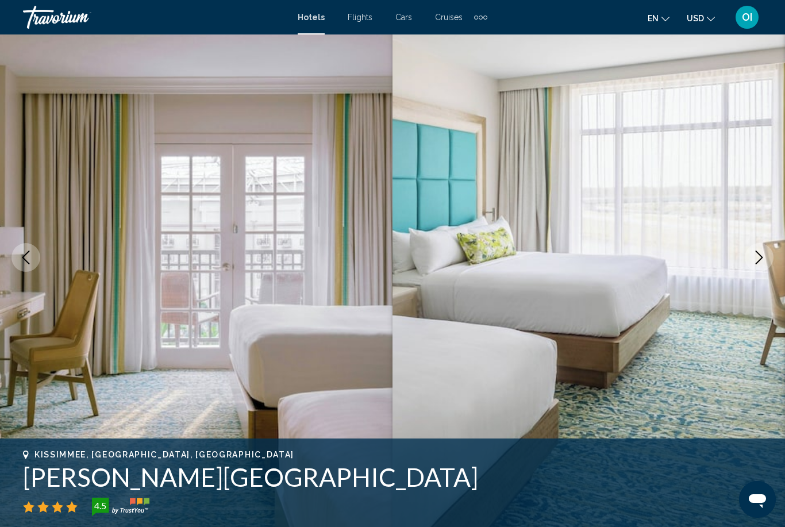
click at [749, 264] on button "Next image" at bounding box center [759, 257] width 29 height 29
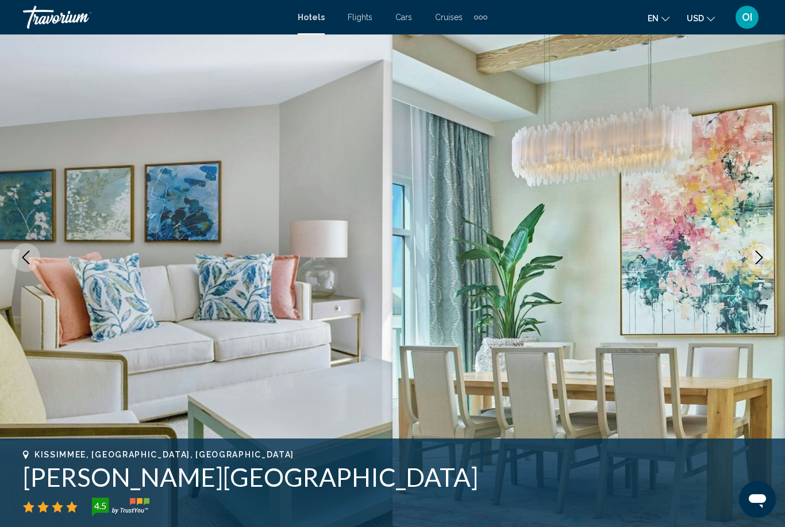
click at [758, 259] on icon "Next image" at bounding box center [759, 258] width 14 height 14
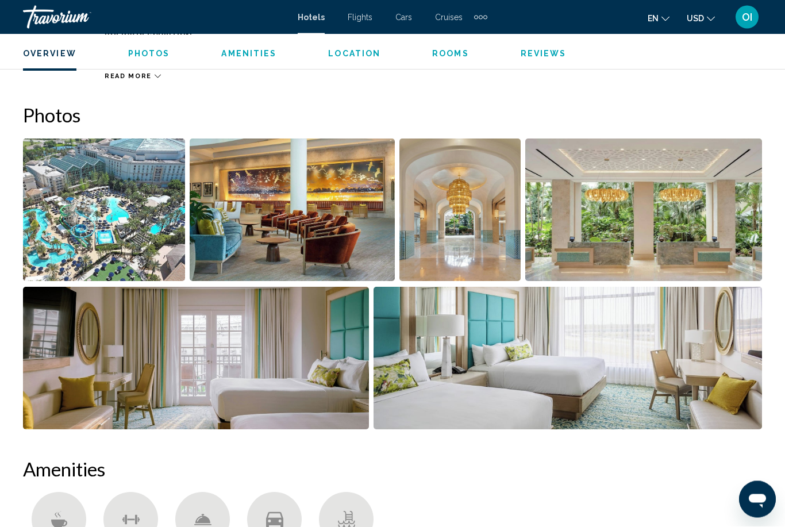
scroll to position [546, 0]
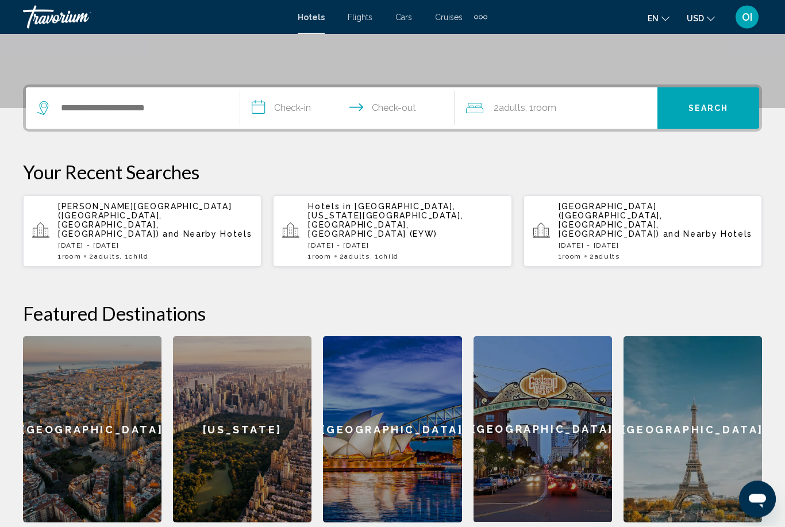
click at [163, 230] on span "and Nearby Hotels" at bounding box center [208, 234] width 90 height 9
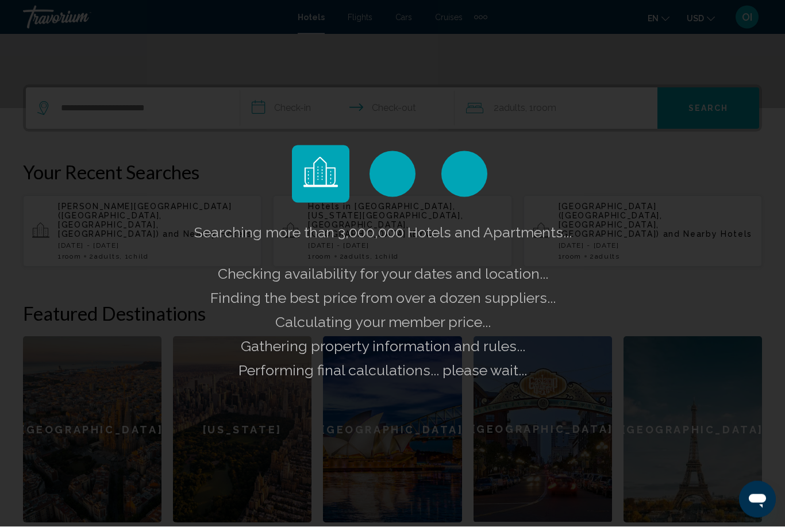
scroll to position [237, 0]
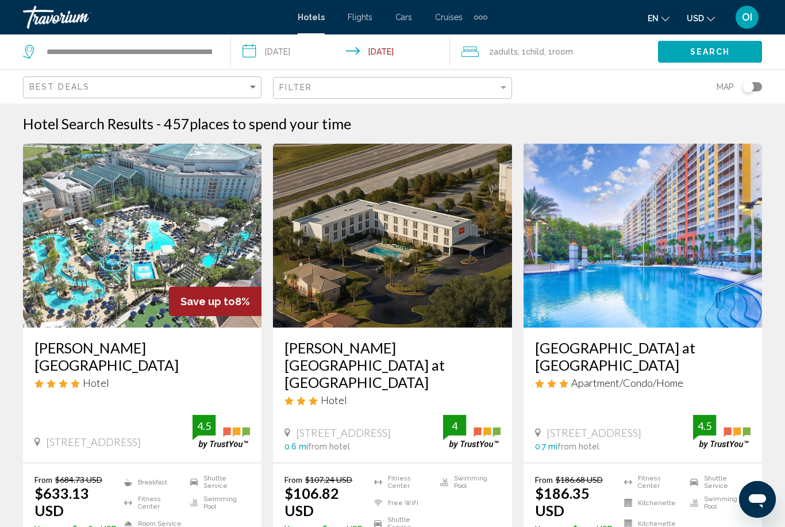
click at [305, 57] on input "**********" at bounding box center [343, 53] width 224 height 38
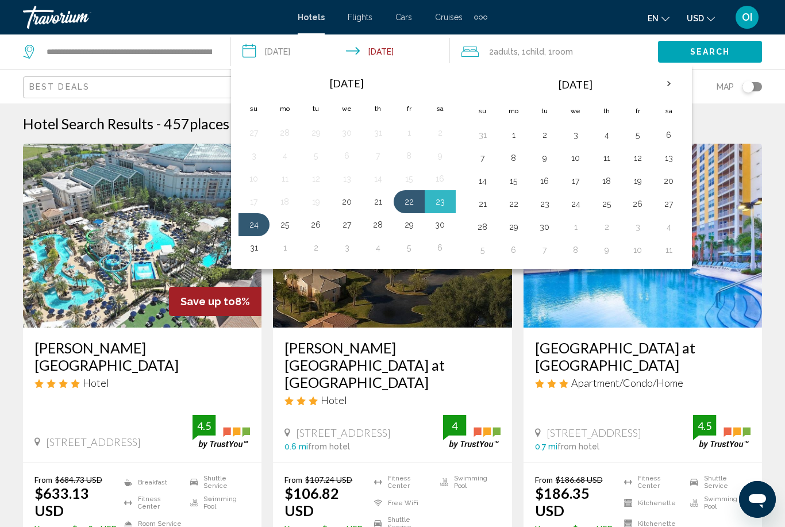
click at [635, 141] on button "5" at bounding box center [638, 135] width 18 height 16
click at [477, 157] on button "7" at bounding box center [483, 158] width 18 height 16
type input "**********"
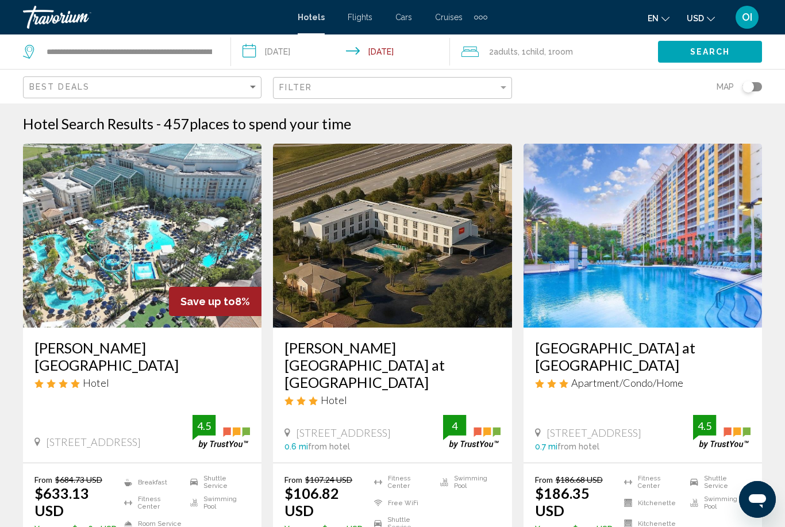
click at [702, 60] on button "Search" at bounding box center [710, 51] width 104 height 21
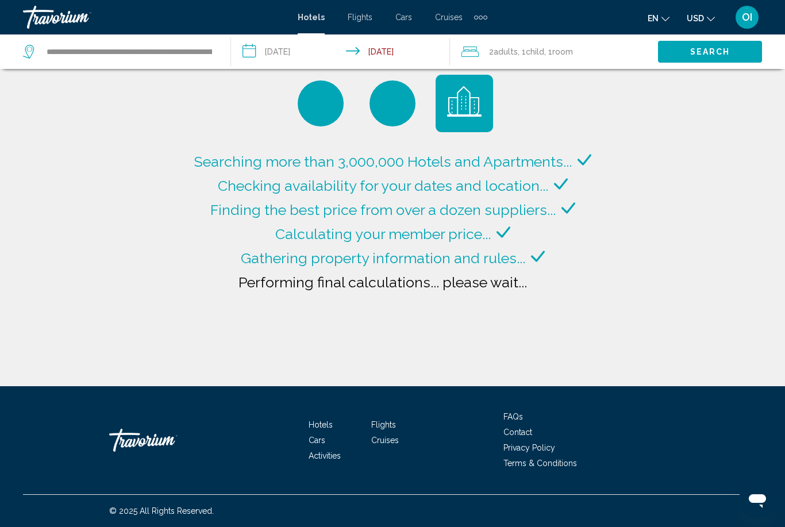
scroll to position [37, 0]
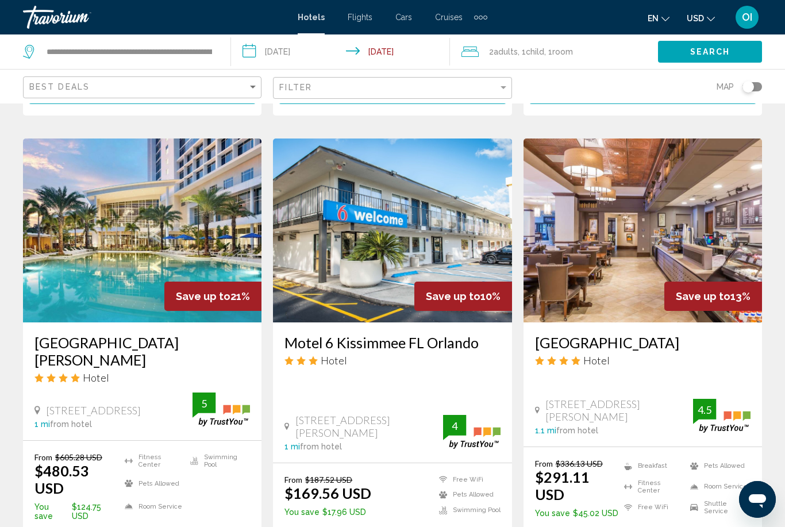
scroll to position [1422, 0]
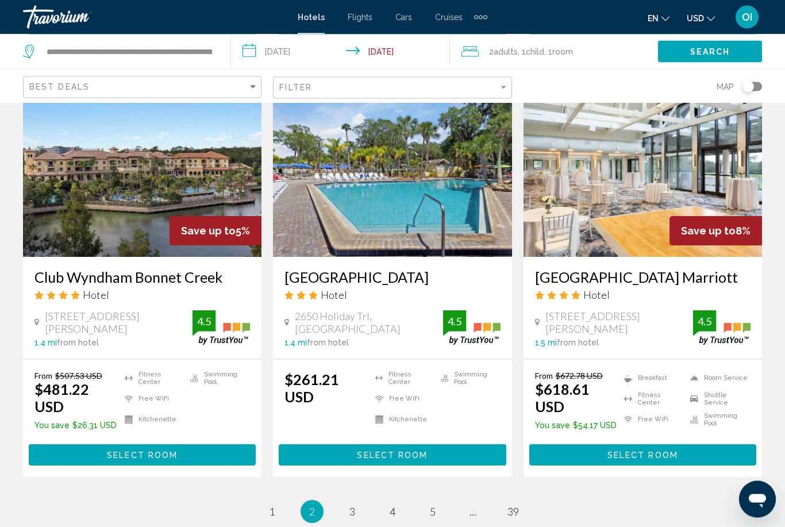
scroll to position [1485, 0]
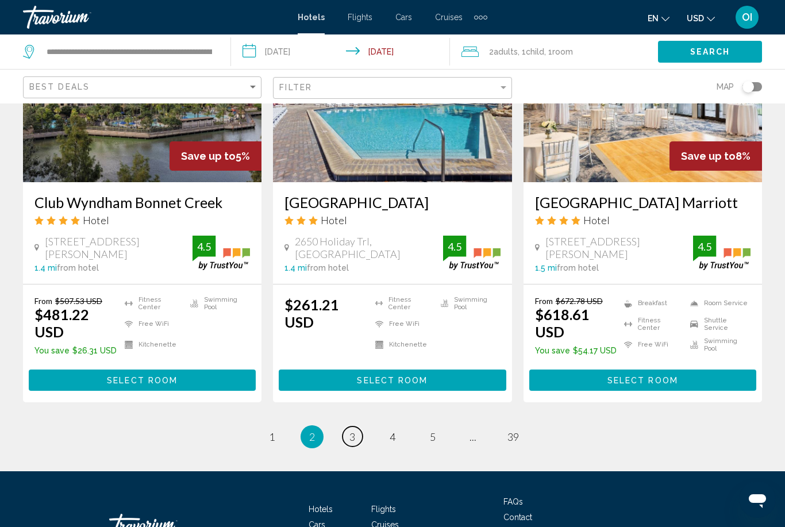
click at [356, 427] on link "page 3" at bounding box center [353, 437] width 20 height 20
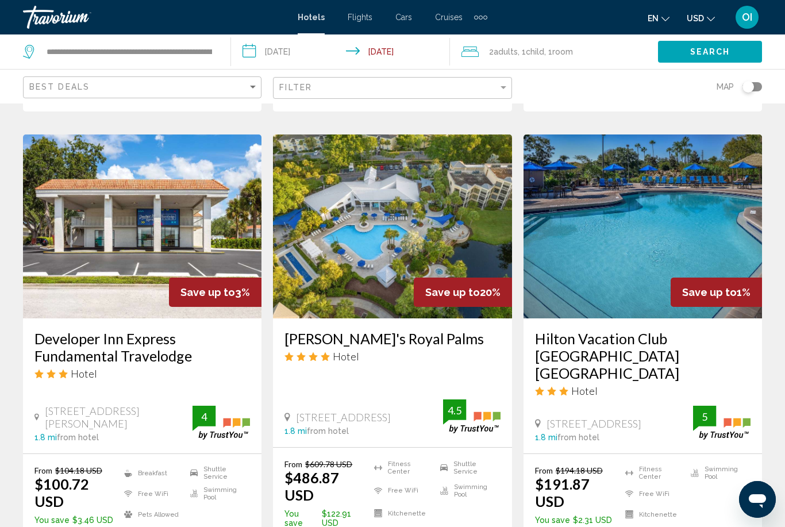
scroll to position [891, 0]
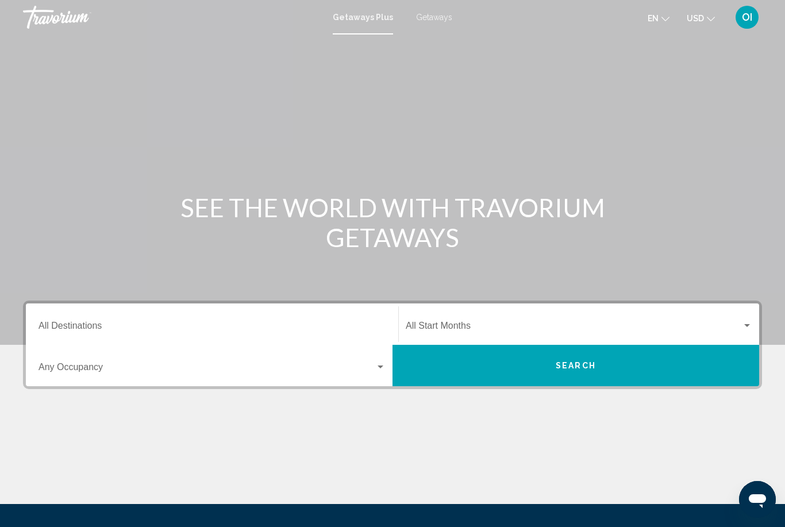
click at [545, 324] on span "Search widget" at bounding box center [574, 328] width 336 height 10
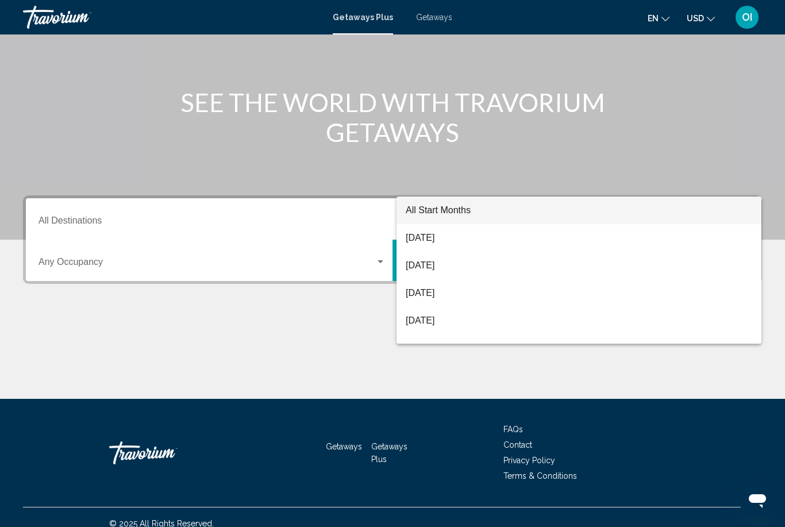
scroll to position [118, 0]
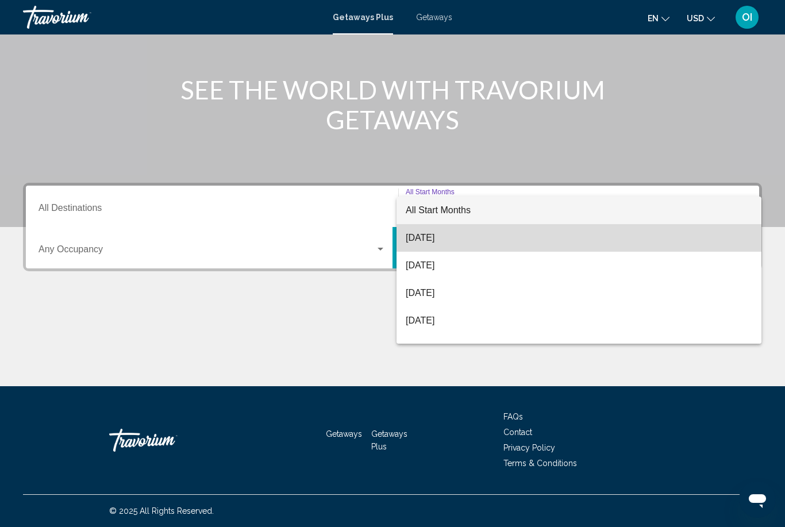
click at [449, 239] on span "[DATE]" at bounding box center [579, 238] width 347 height 28
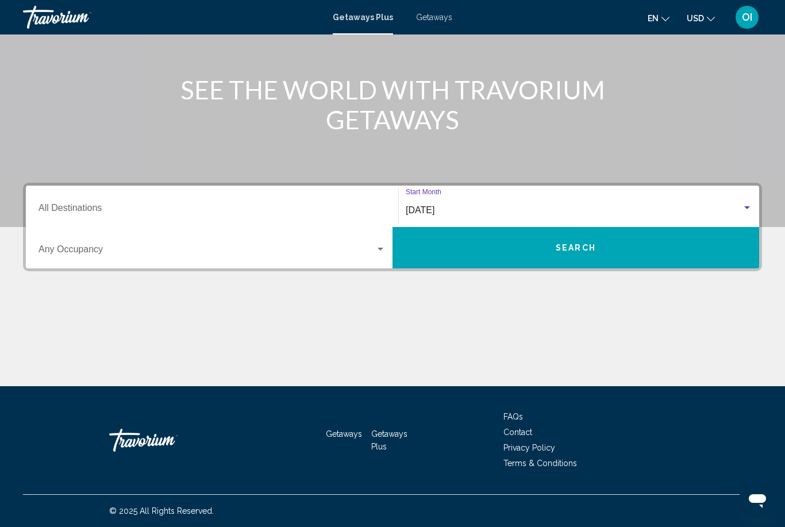
click at [379, 250] on div "Search widget" at bounding box center [381, 249] width 6 height 3
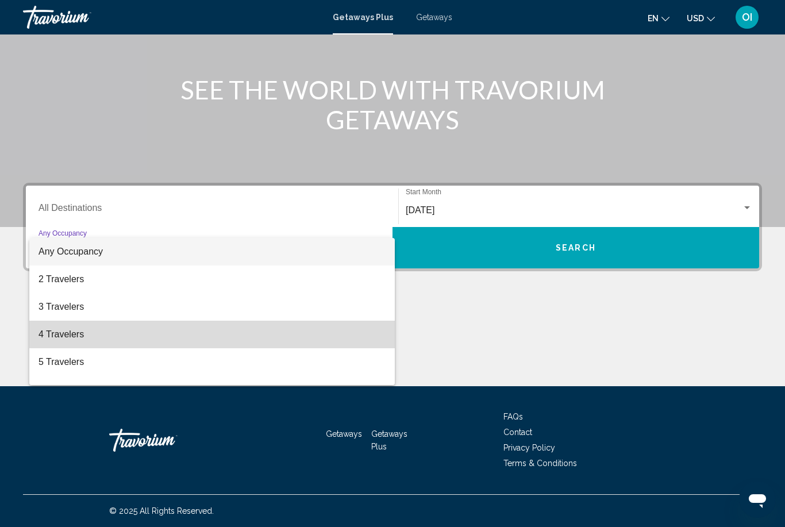
click at [66, 333] on span "4 Travelers" at bounding box center [212, 335] width 347 height 28
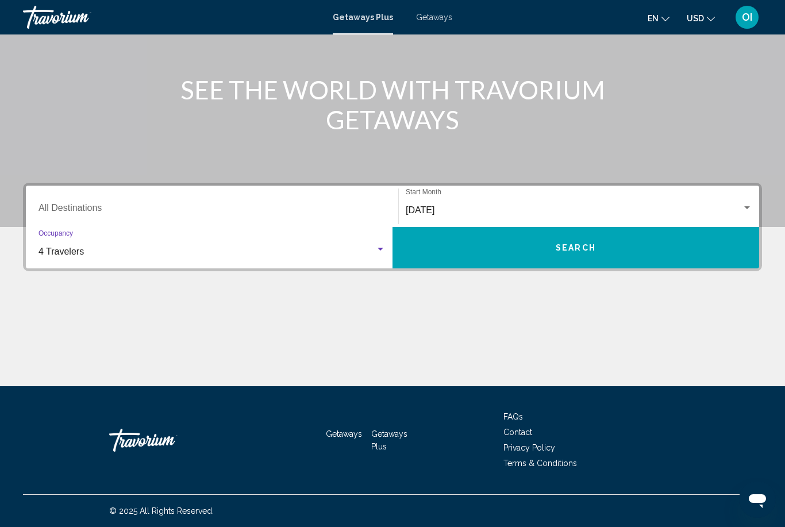
click at [158, 212] on input "Destination All Destinations" at bounding box center [212, 210] width 347 height 10
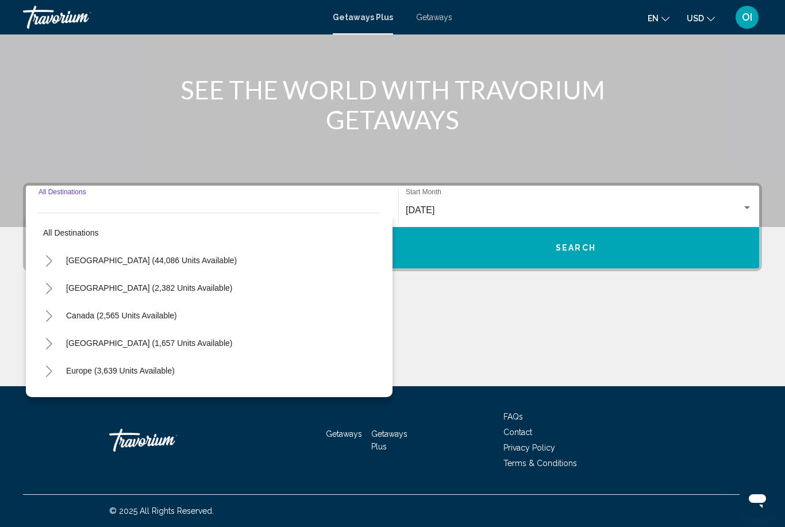
click at [183, 262] on span "[GEOGRAPHIC_DATA] (44,086 units available)" at bounding box center [151, 260] width 171 height 9
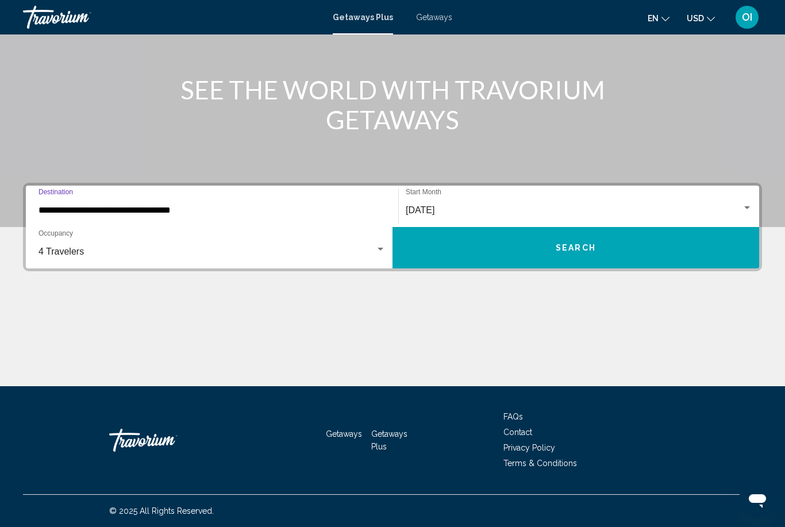
click at [214, 216] on input "**********" at bounding box center [212, 210] width 347 height 10
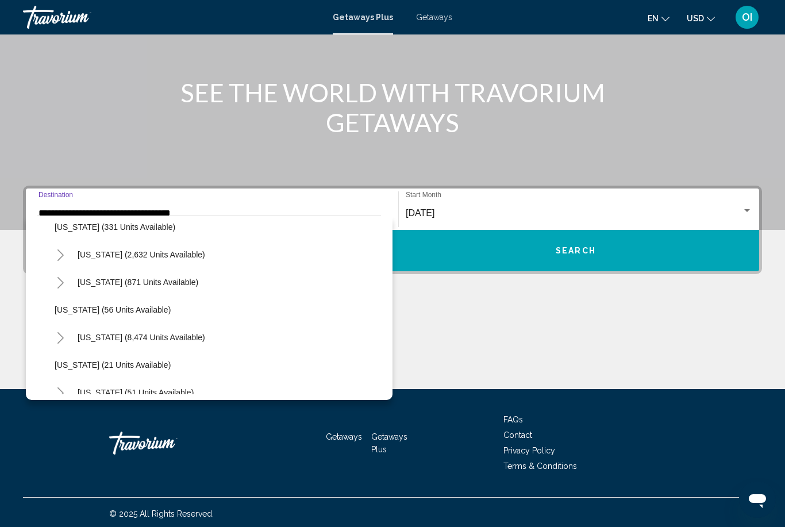
scroll to position [113, 0]
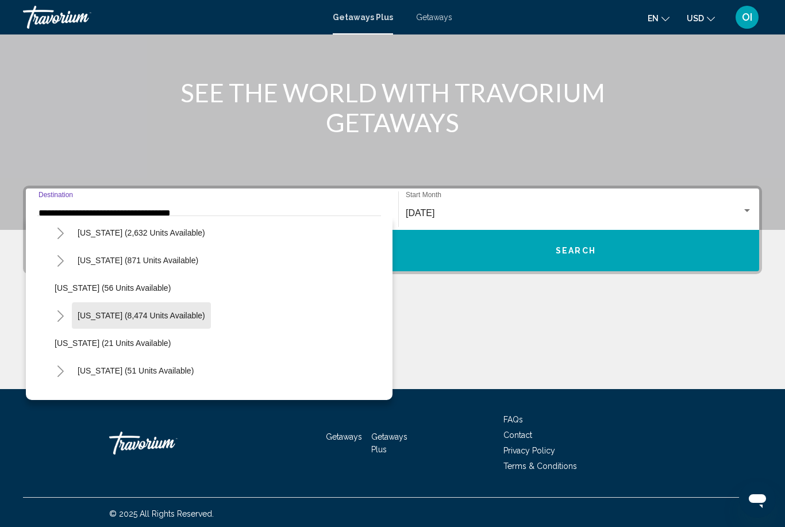
click at [168, 319] on span "[US_STATE] (8,474 units available)" at bounding box center [142, 315] width 128 height 9
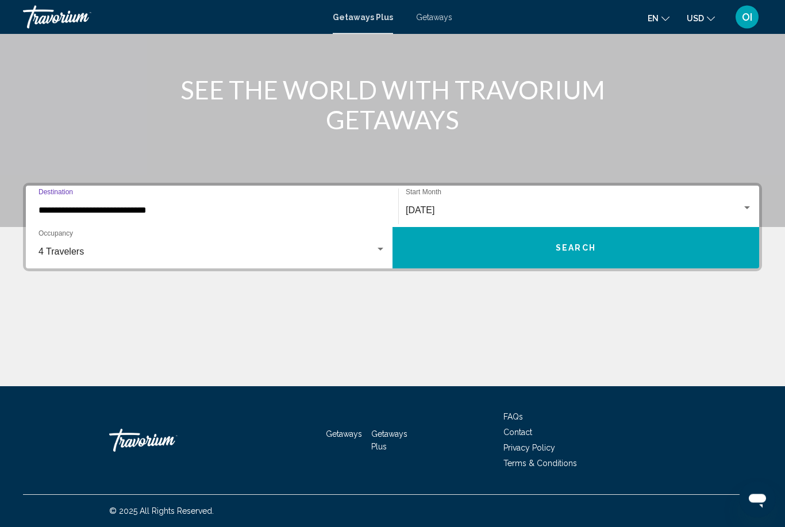
click at [261, 213] on input "**********" at bounding box center [212, 211] width 347 height 10
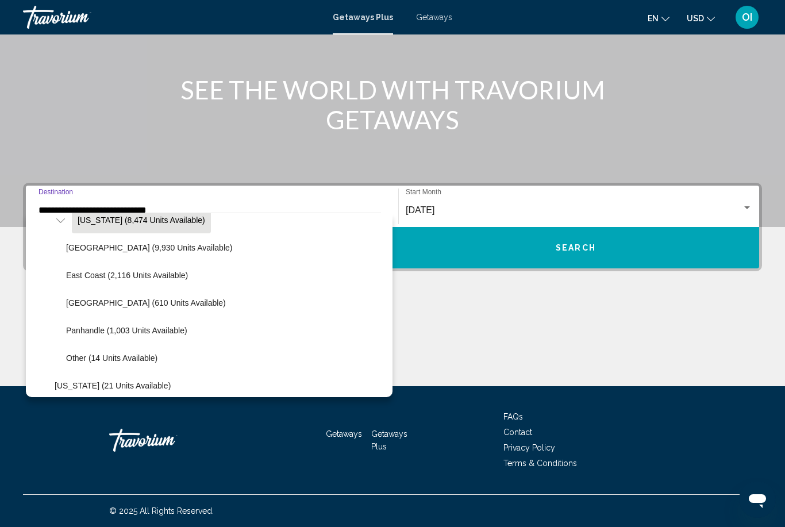
scroll to position [200, 0]
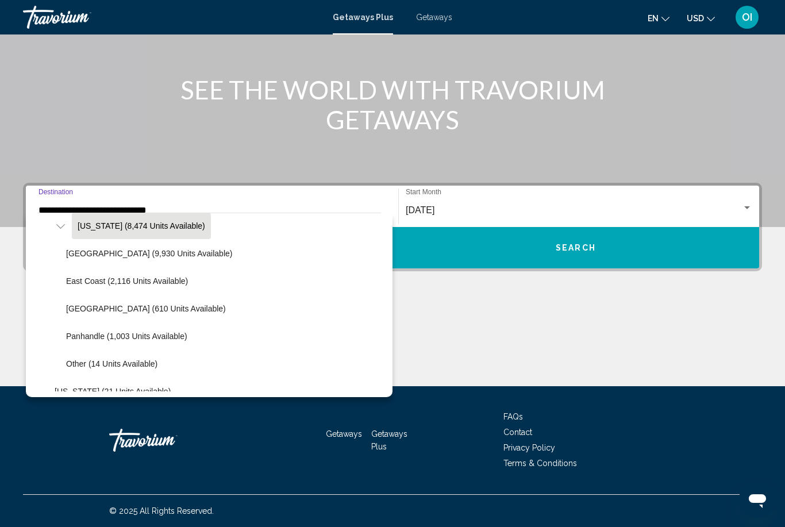
click at [133, 312] on span "[GEOGRAPHIC_DATA] (610 units available)" at bounding box center [146, 308] width 160 height 9
type input "**********"
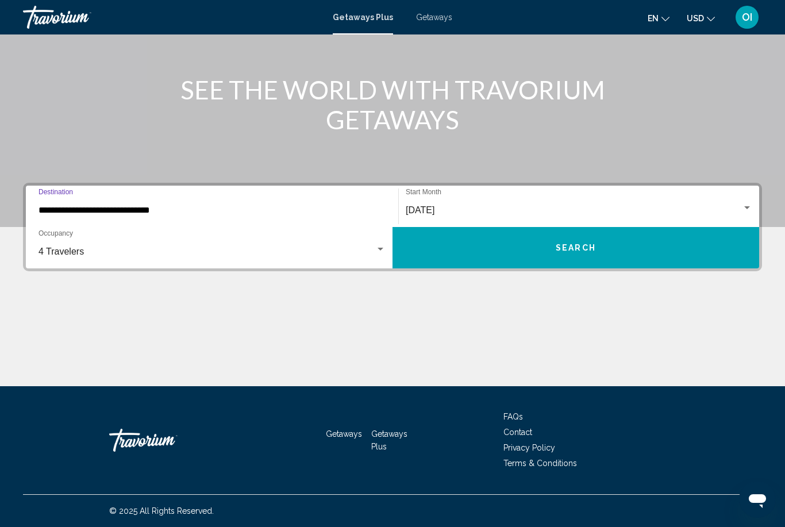
click at [638, 267] on button "Search" at bounding box center [576, 247] width 367 height 41
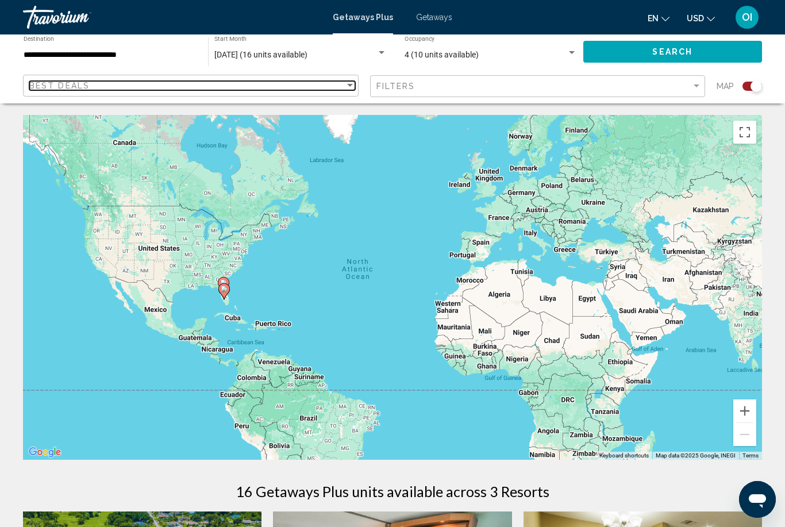
click at [52, 87] on span "Best Deals" at bounding box center [59, 85] width 60 height 9
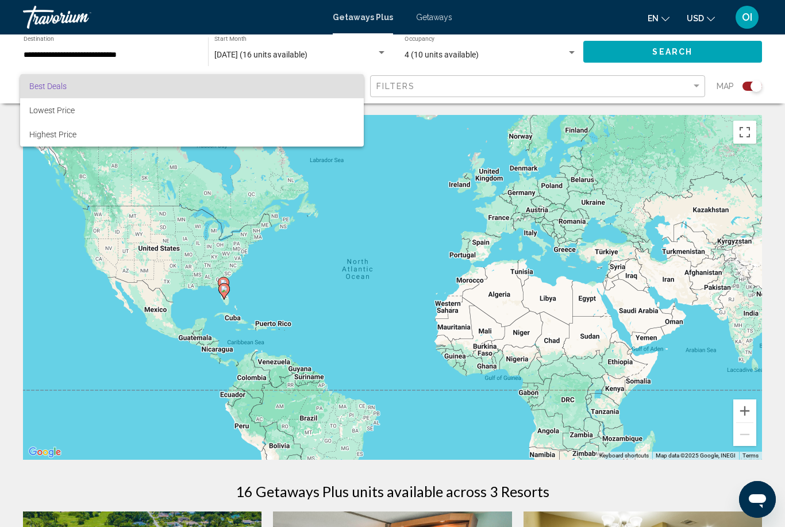
click at [688, 81] on div at bounding box center [392, 263] width 785 height 527
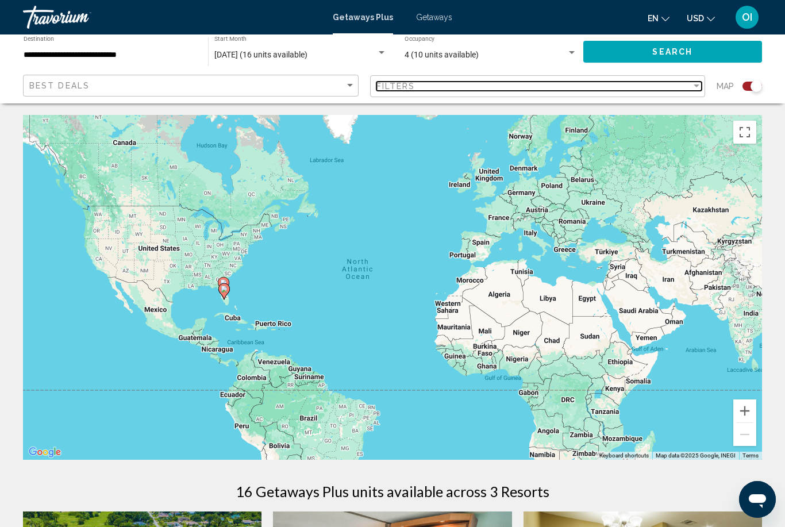
click at [679, 90] on div "Filters" at bounding box center [535, 86] width 316 height 9
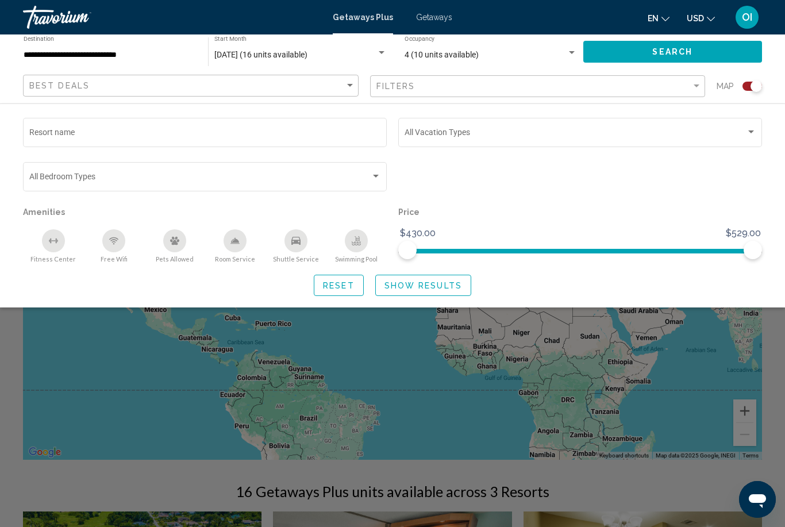
click at [65, 52] on input "**********" at bounding box center [110, 55] width 173 height 9
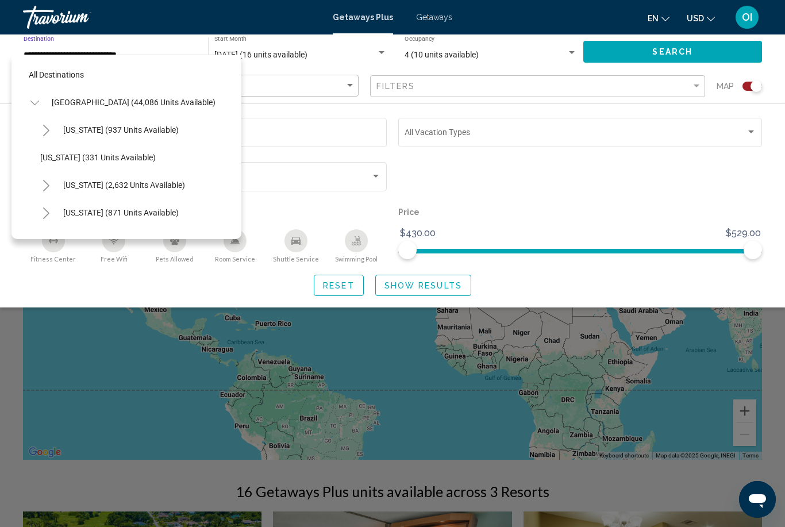
scroll to position [206, 0]
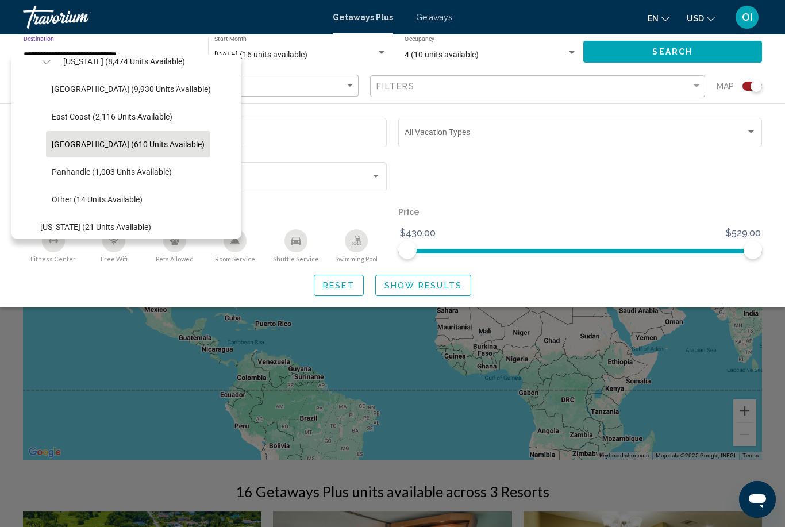
click at [62, 143] on span "[GEOGRAPHIC_DATA] (610 units available)" at bounding box center [128, 144] width 153 height 9
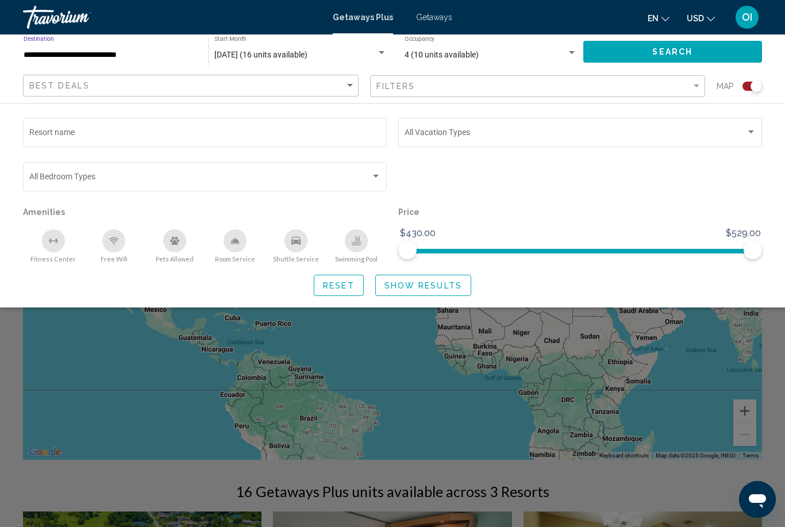
click at [725, 48] on button "Search" at bounding box center [672, 51] width 179 height 21
click at [44, 132] on input "Resort name" at bounding box center [205, 134] width 352 height 9
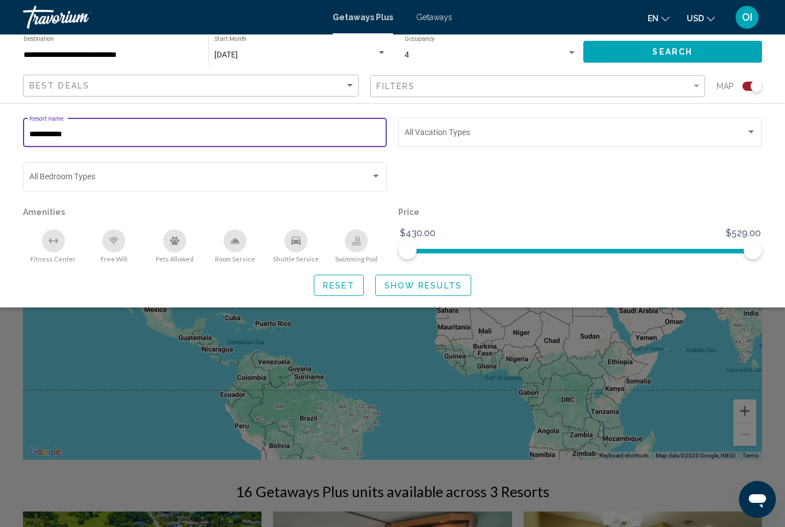
click at [228, 52] on span "[DATE]" at bounding box center [226, 54] width 24 height 9
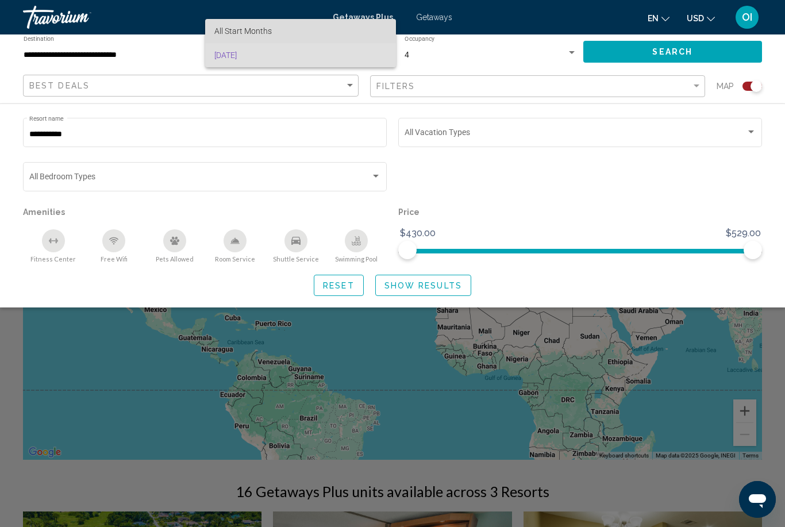
click at [225, 35] on span "All Start Months" at bounding box center [242, 30] width 57 height 9
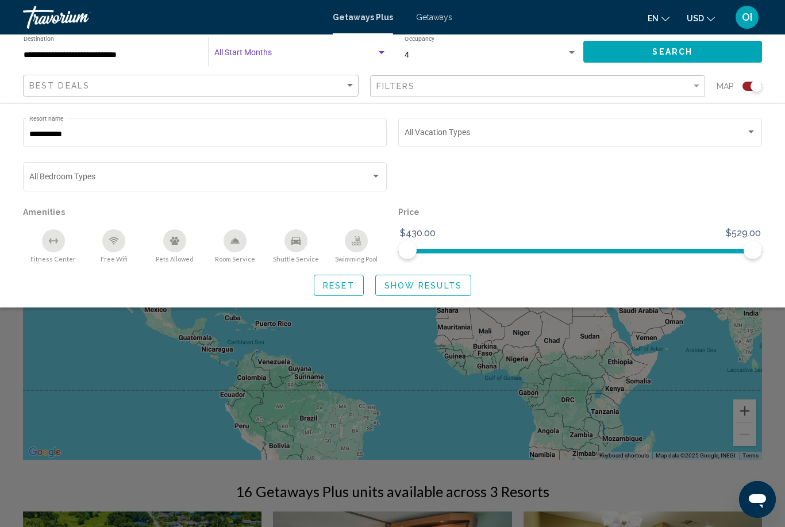
click at [375, 52] on span "Search widget" at bounding box center [295, 55] width 162 height 9
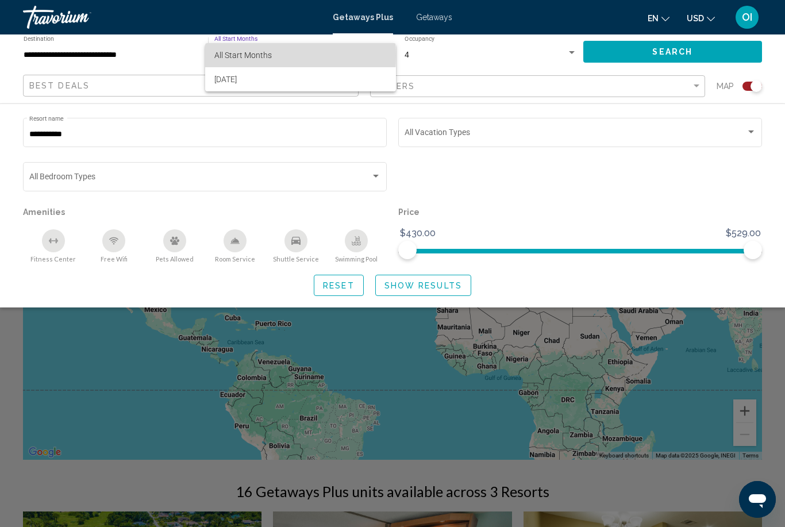
click at [222, 56] on span "All Start Months" at bounding box center [242, 55] width 57 height 9
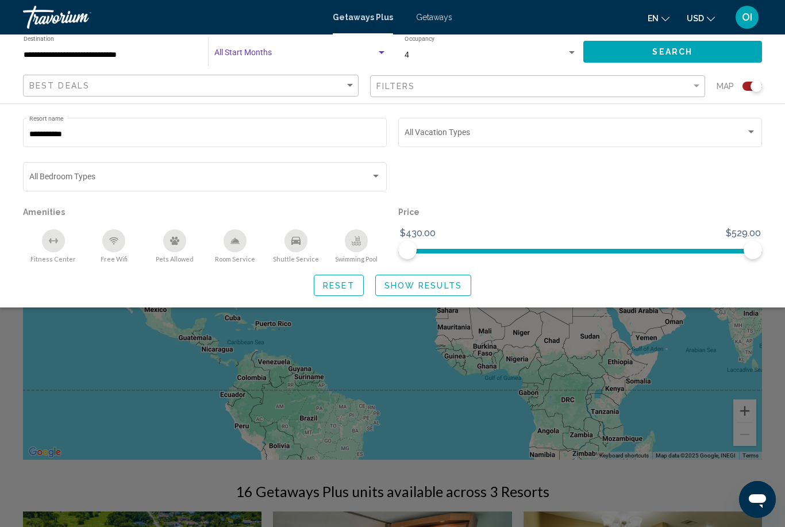
click at [734, 53] on button "Search" at bounding box center [672, 51] width 179 height 21
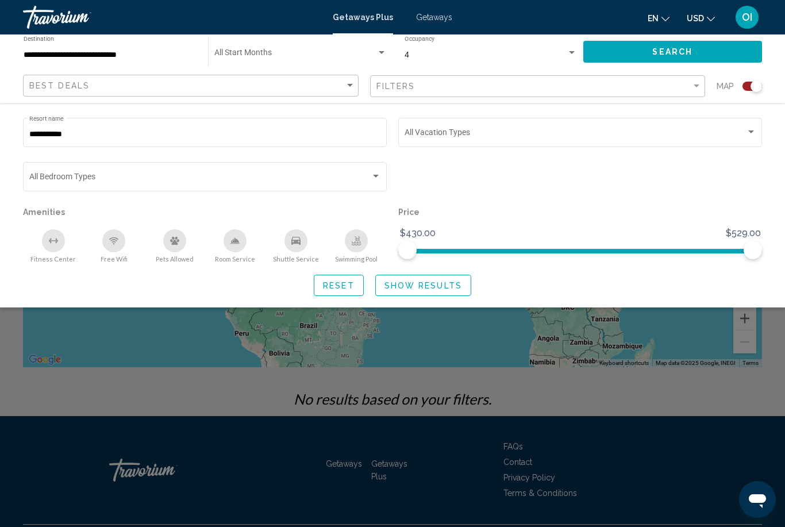
scroll to position [86, 0]
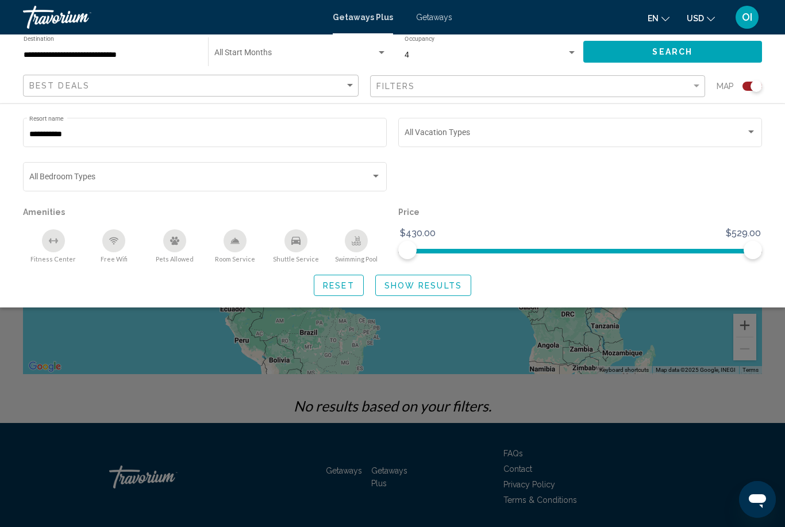
click at [70, 138] on input "**********" at bounding box center [205, 134] width 352 height 9
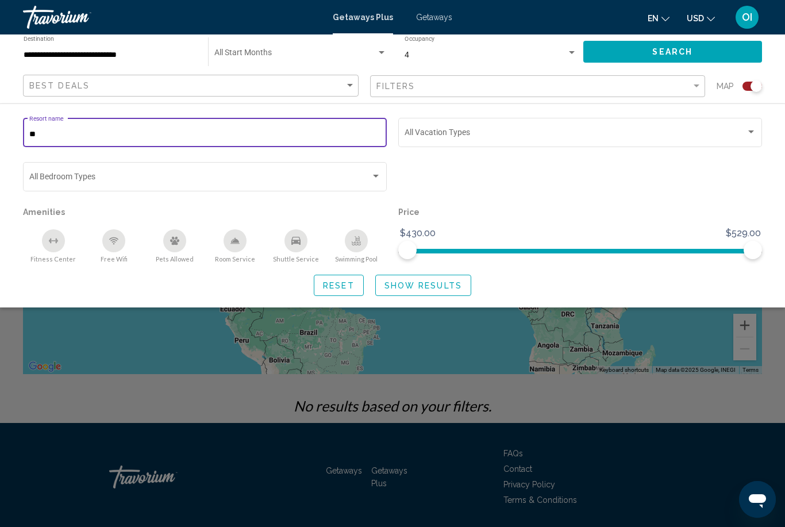
type input "*"
click at [718, 62] on button "Search" at bounding box center [672, 51] width 179 height 21
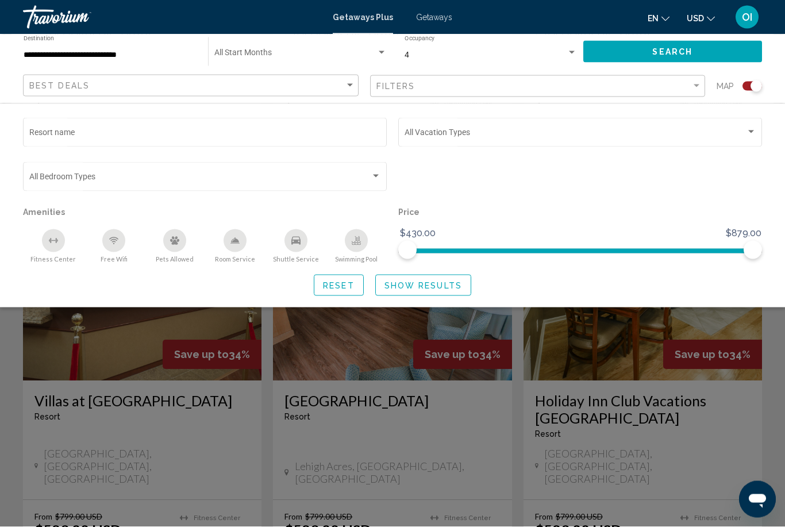
scroll to position [752, 0]
